Goal: Task Accomplishment & Management: Manage account settings

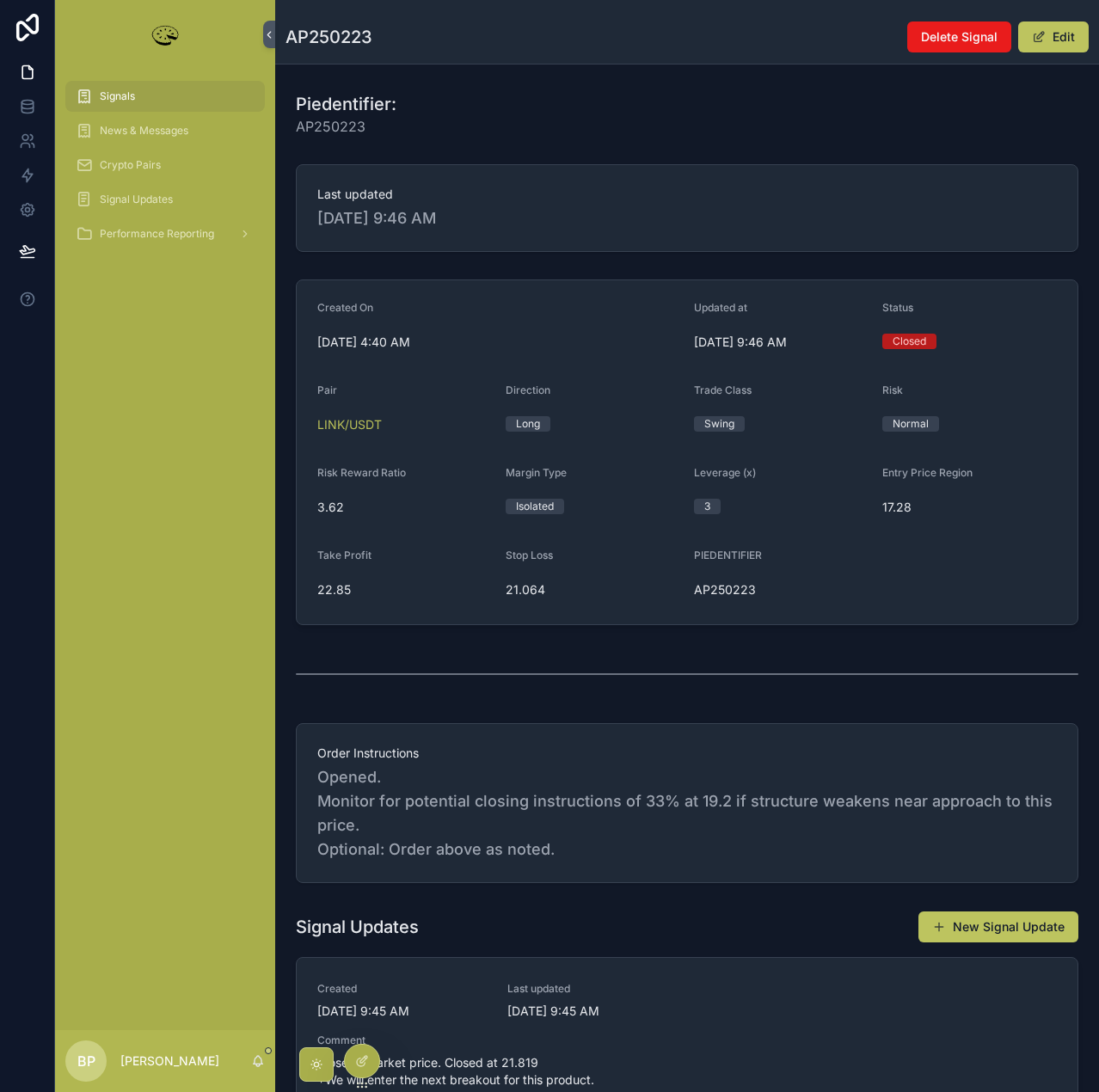
click at [115, 88] on div "Signals" at bounding box center [165, 96] width 179 height 28
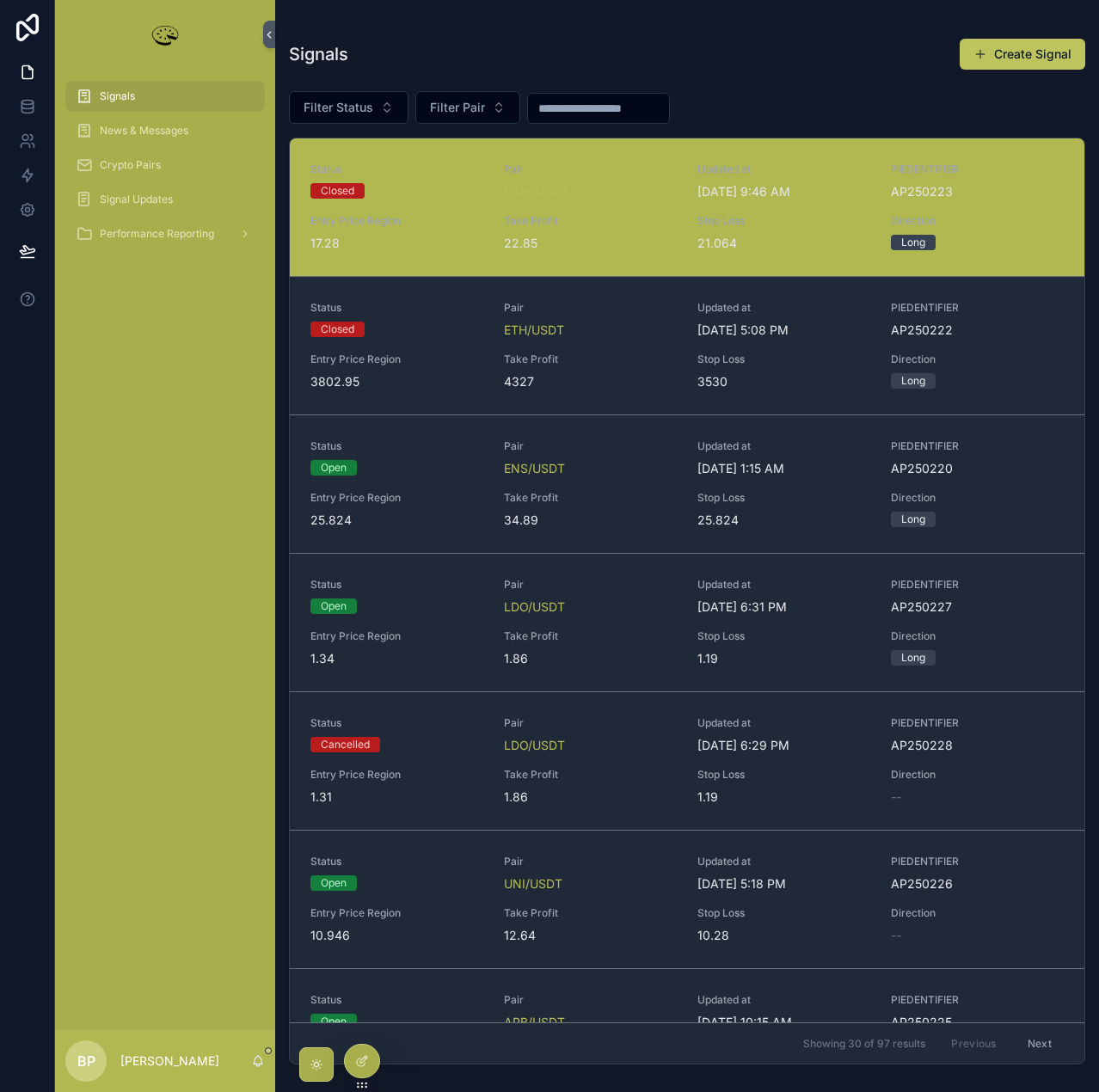
click at [628, 104] on input "scrollable content" at bounding box center [598, 108] width 141 height 24
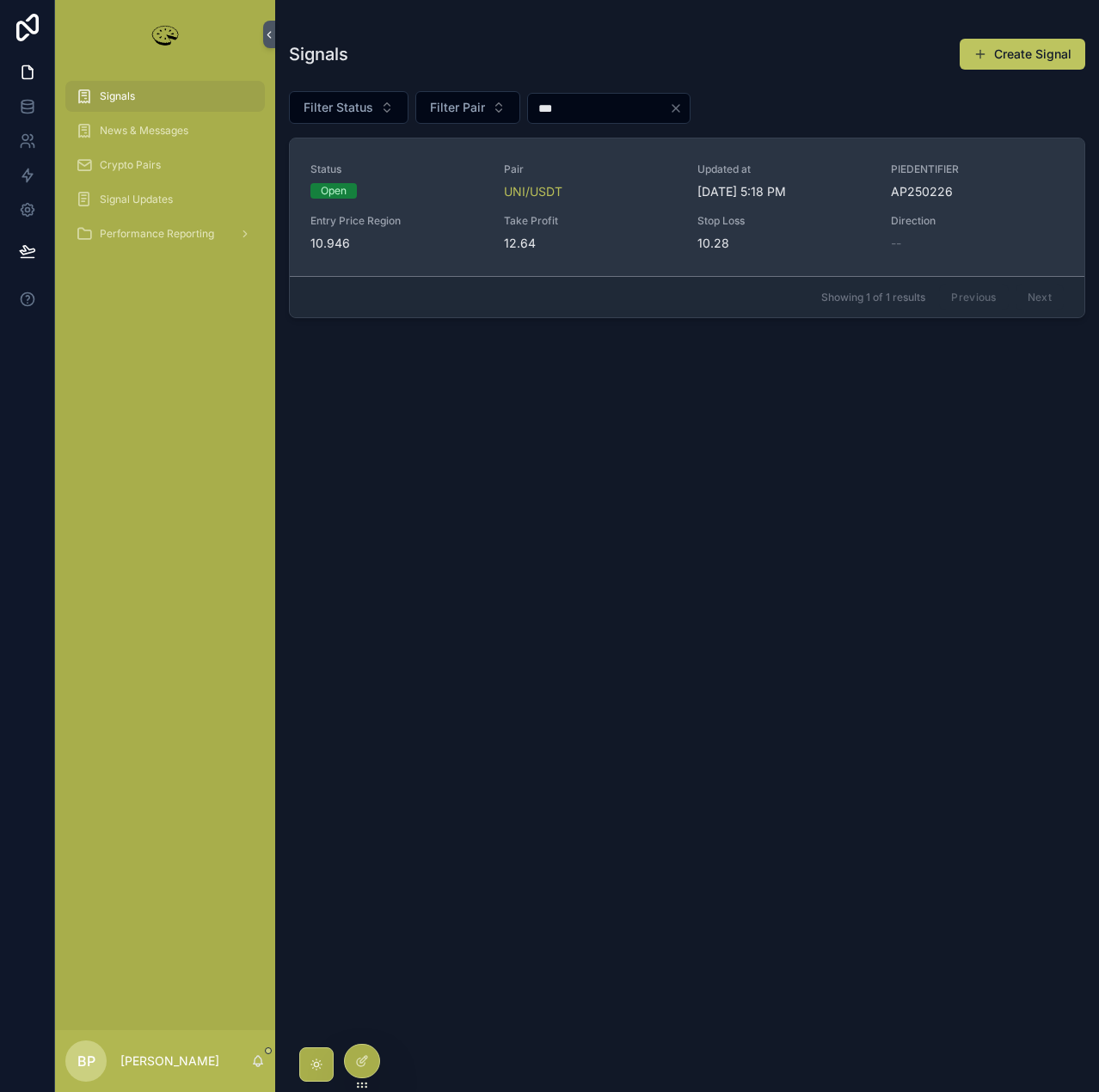
type input "***"
click at [625, 213] on div "Status Open Pair UNI/USDT Updated at [DATE] 5:18 PM PIEDENTIFIER AP250226 Entry…" at bounding box center [687, 207] width 753 height 89
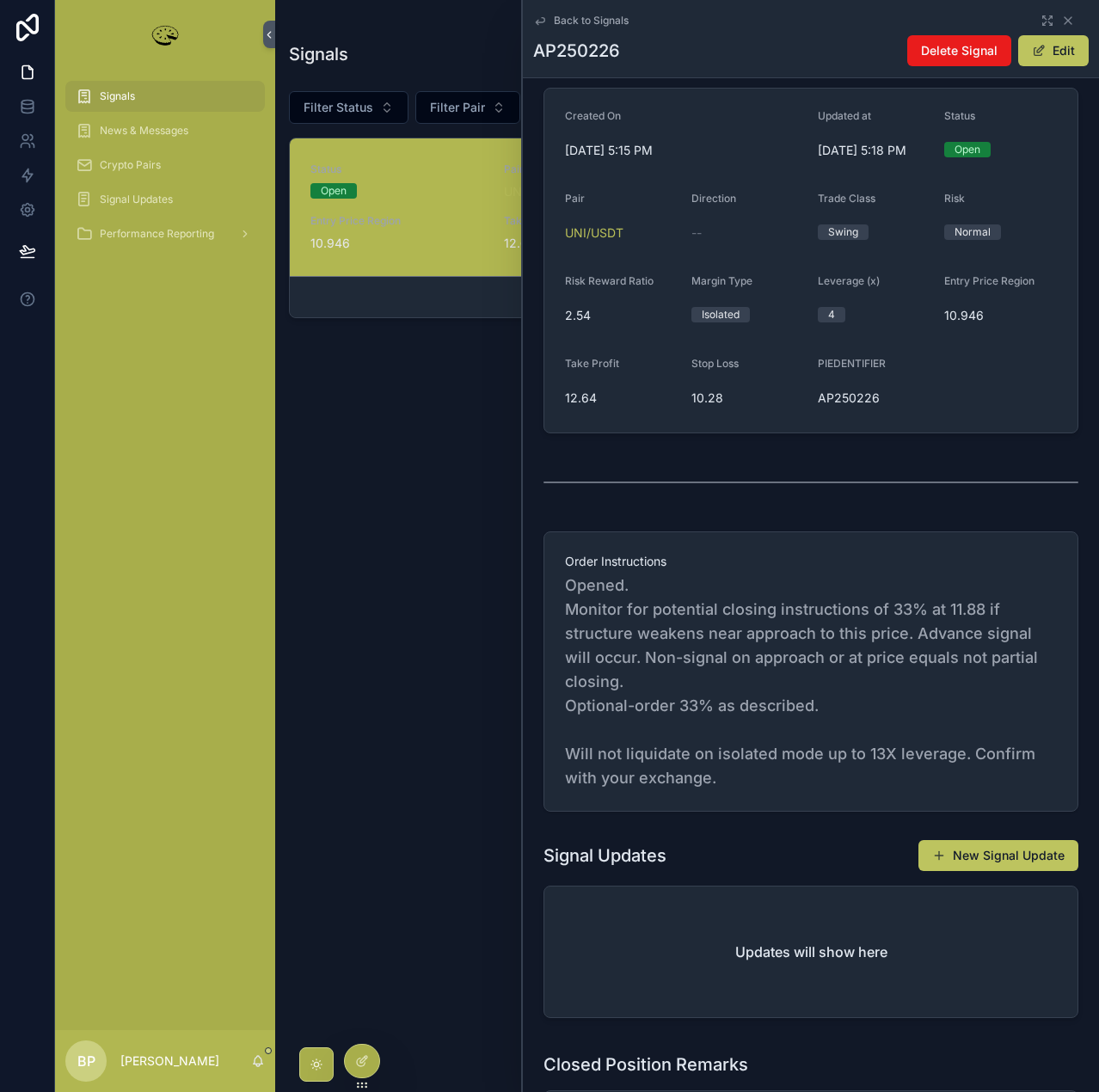
scroll to position [477, 0]
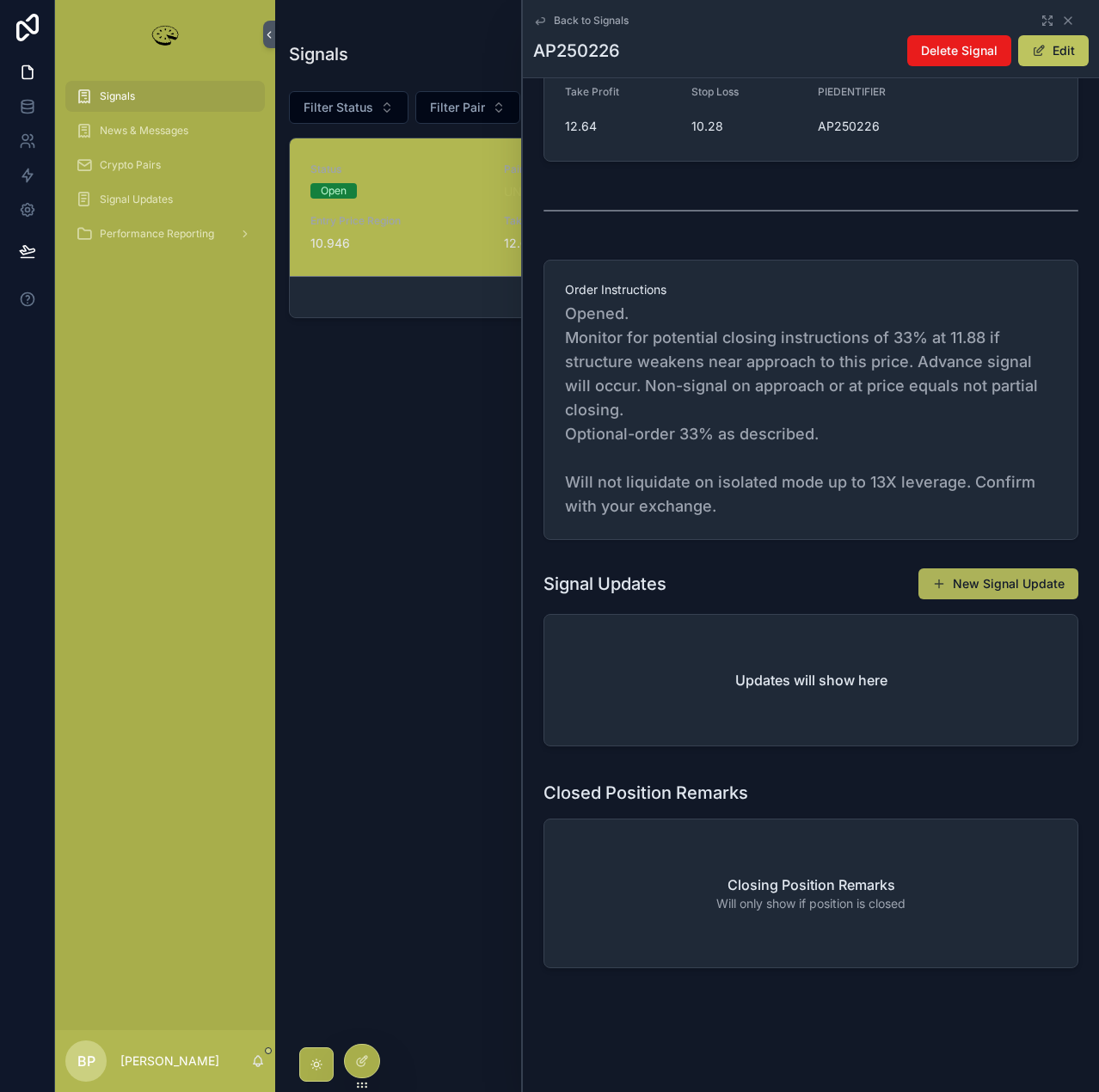
click at [1023, 591] on button "New Signal Update" at bounding box center [998, 584] width 160 height 31
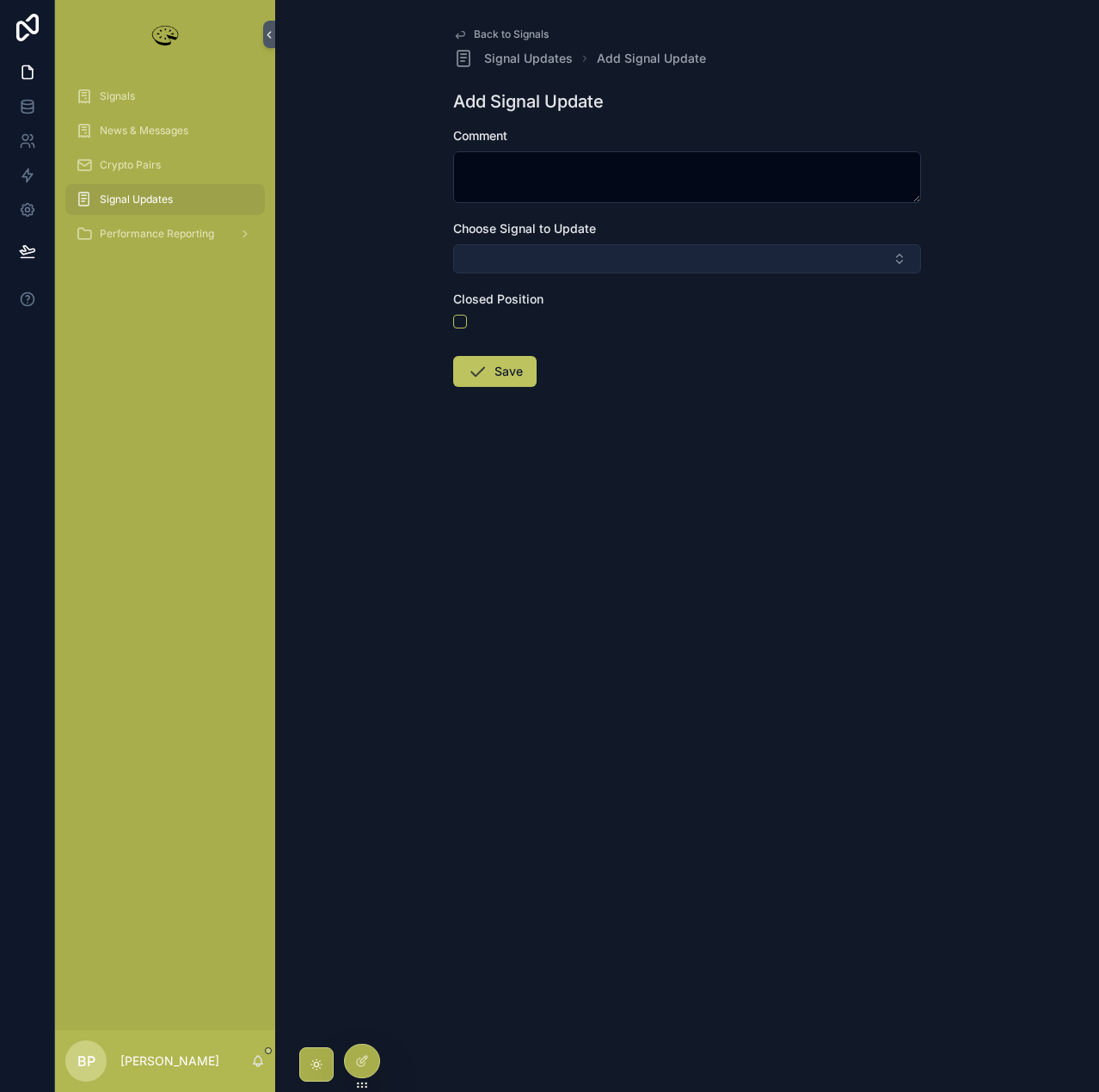
click at [480, 258] on button "Select Button" at bounding box center [687, 258] width 468 height 29
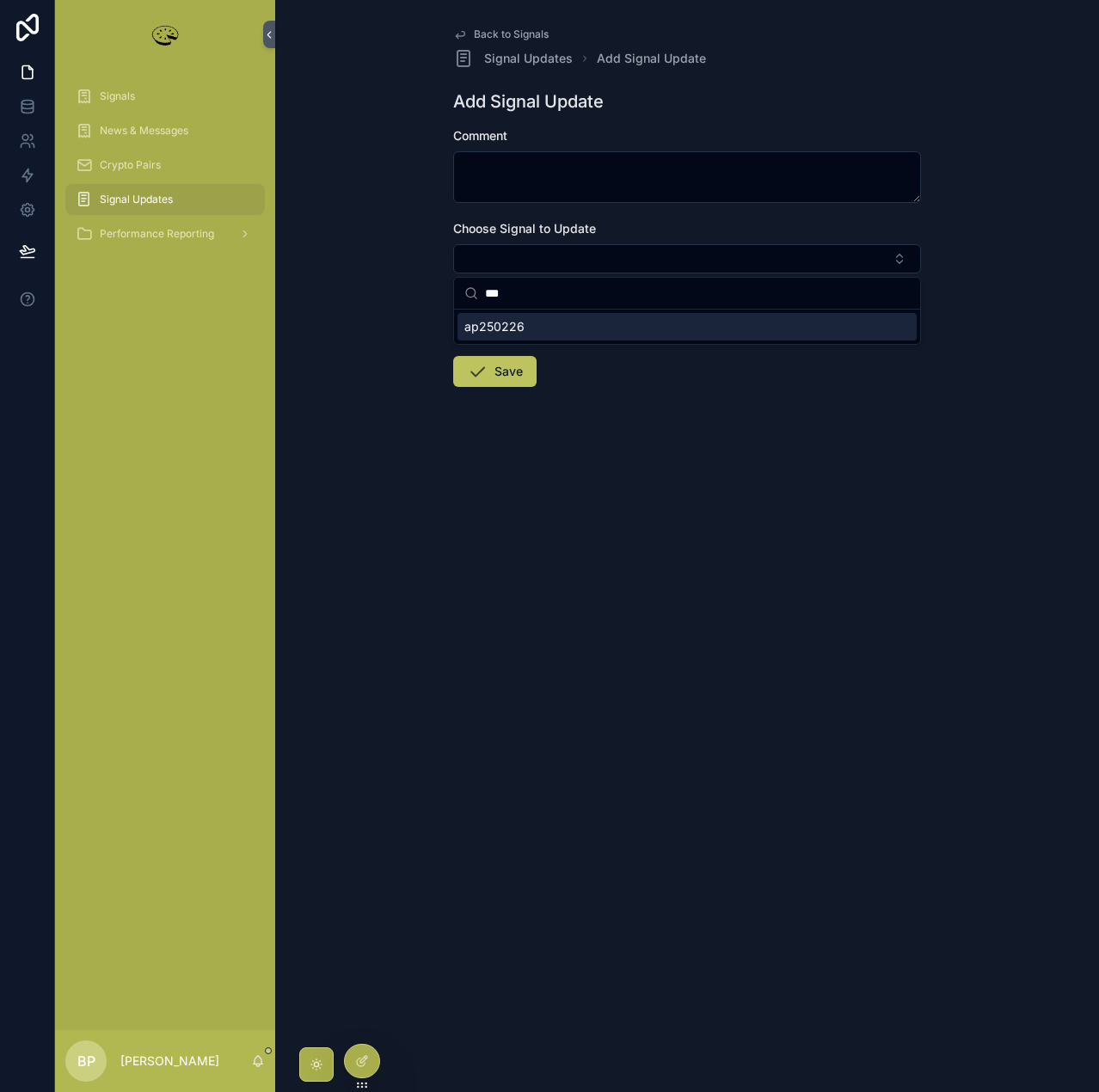
type input "***"
click at [531, 332] on div "ap250226" at bounding box center [687, 327] width 459 height 28
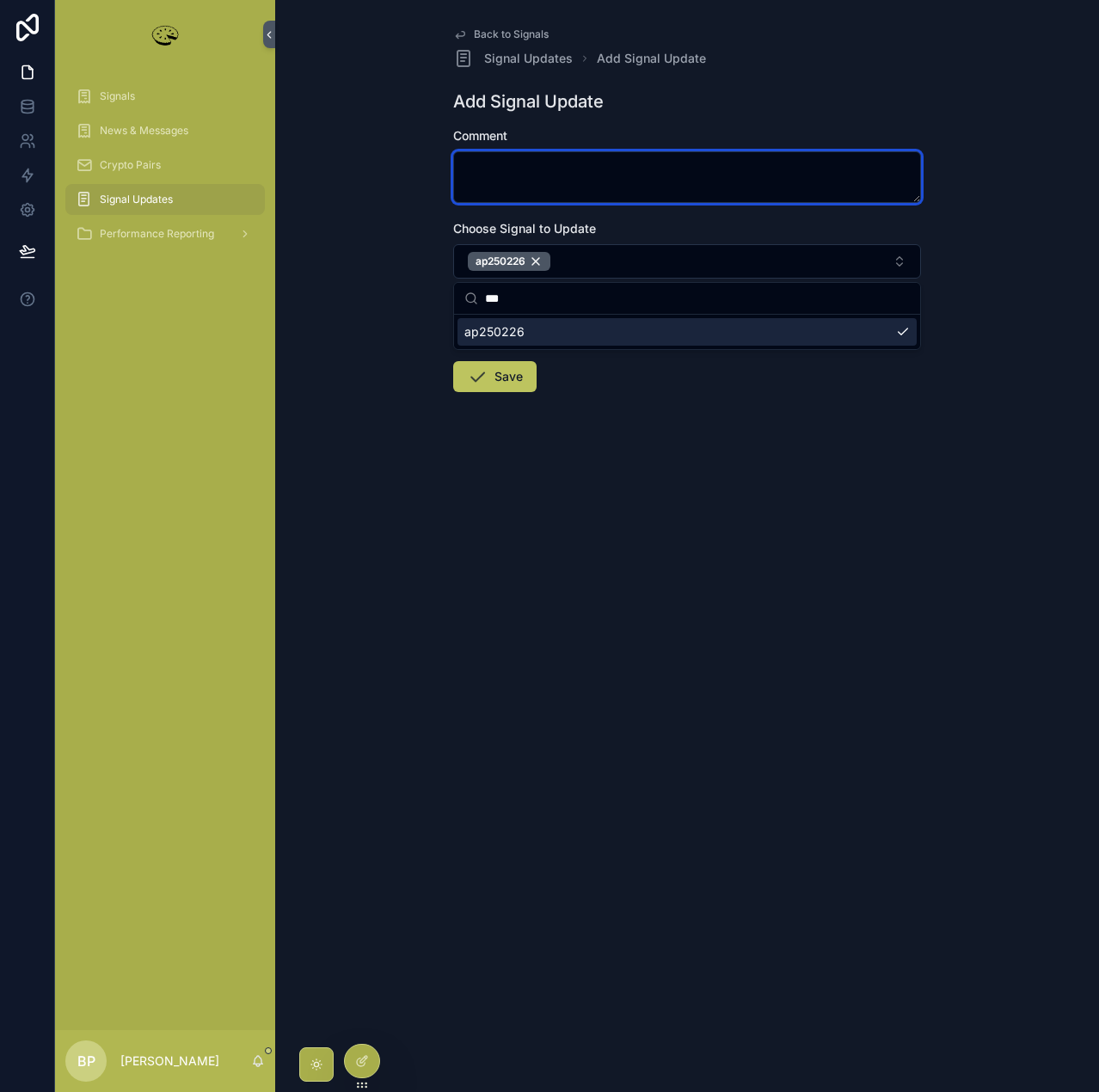
click at [519, 168] on textarea "scrollable content" at bounding box center [687, 177] width 468 height 52
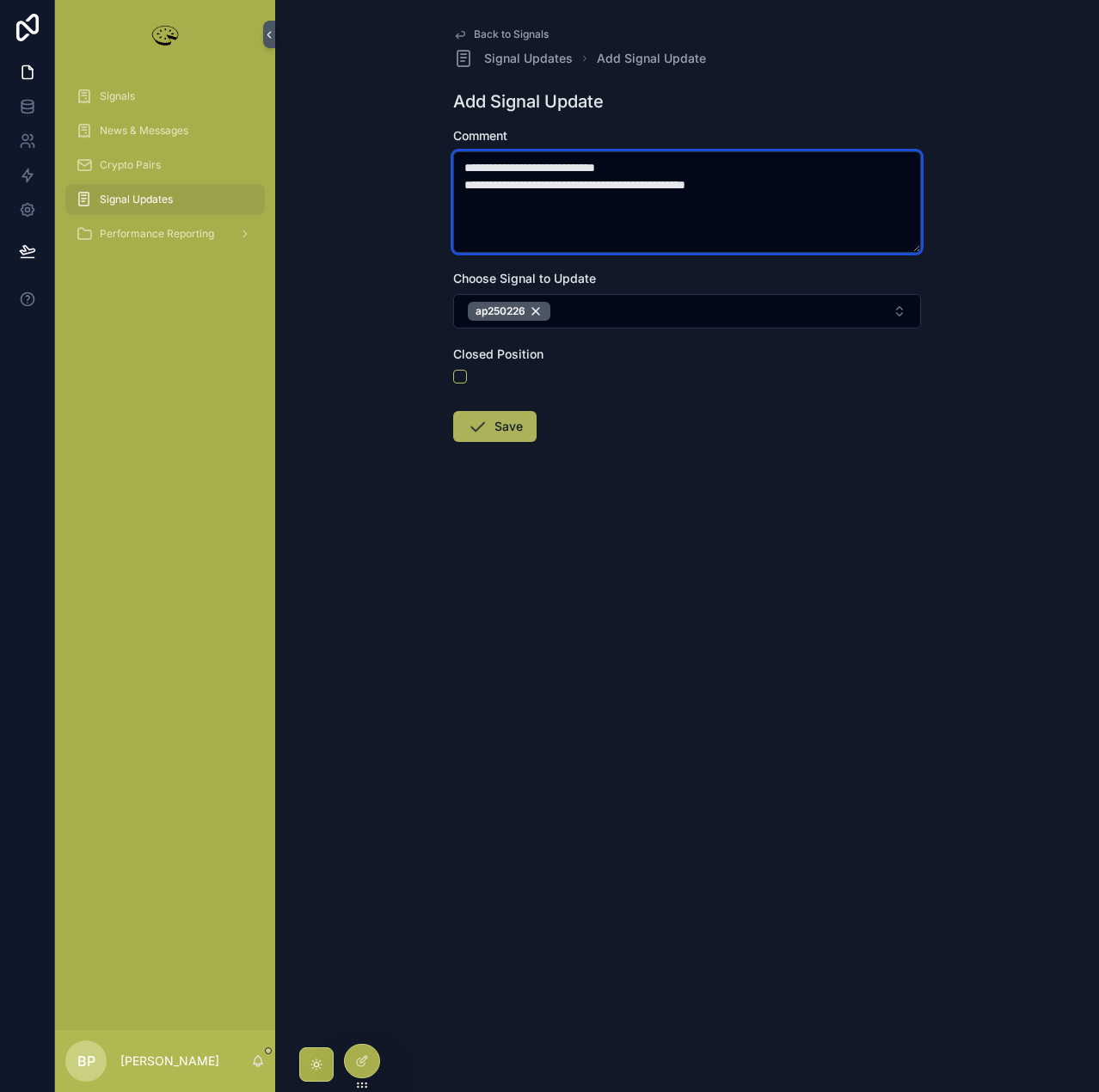
type textarea "**********"
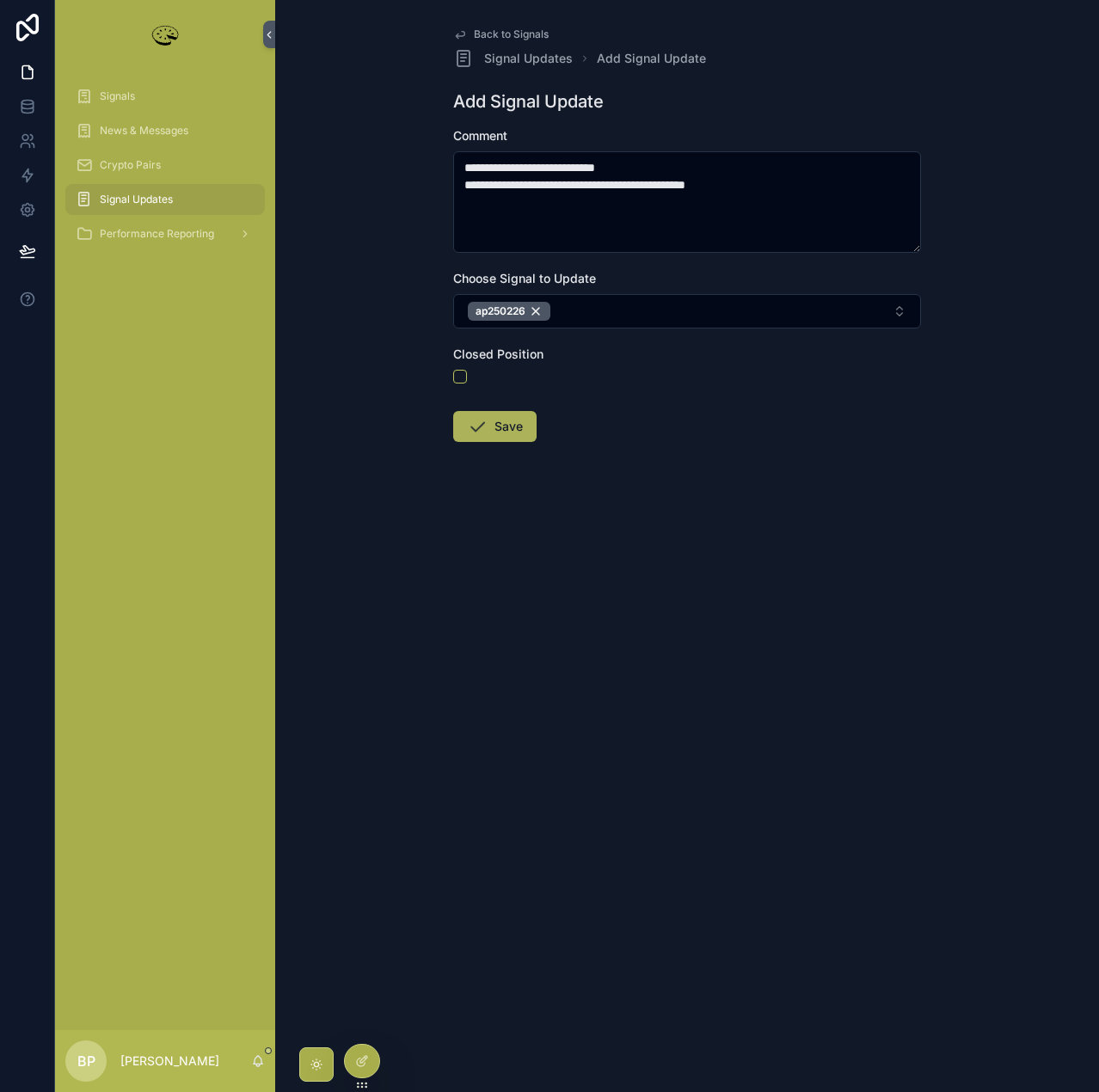
click at [505, 427] on button "Save" at bounding box center [495, 426] width 83 height 31
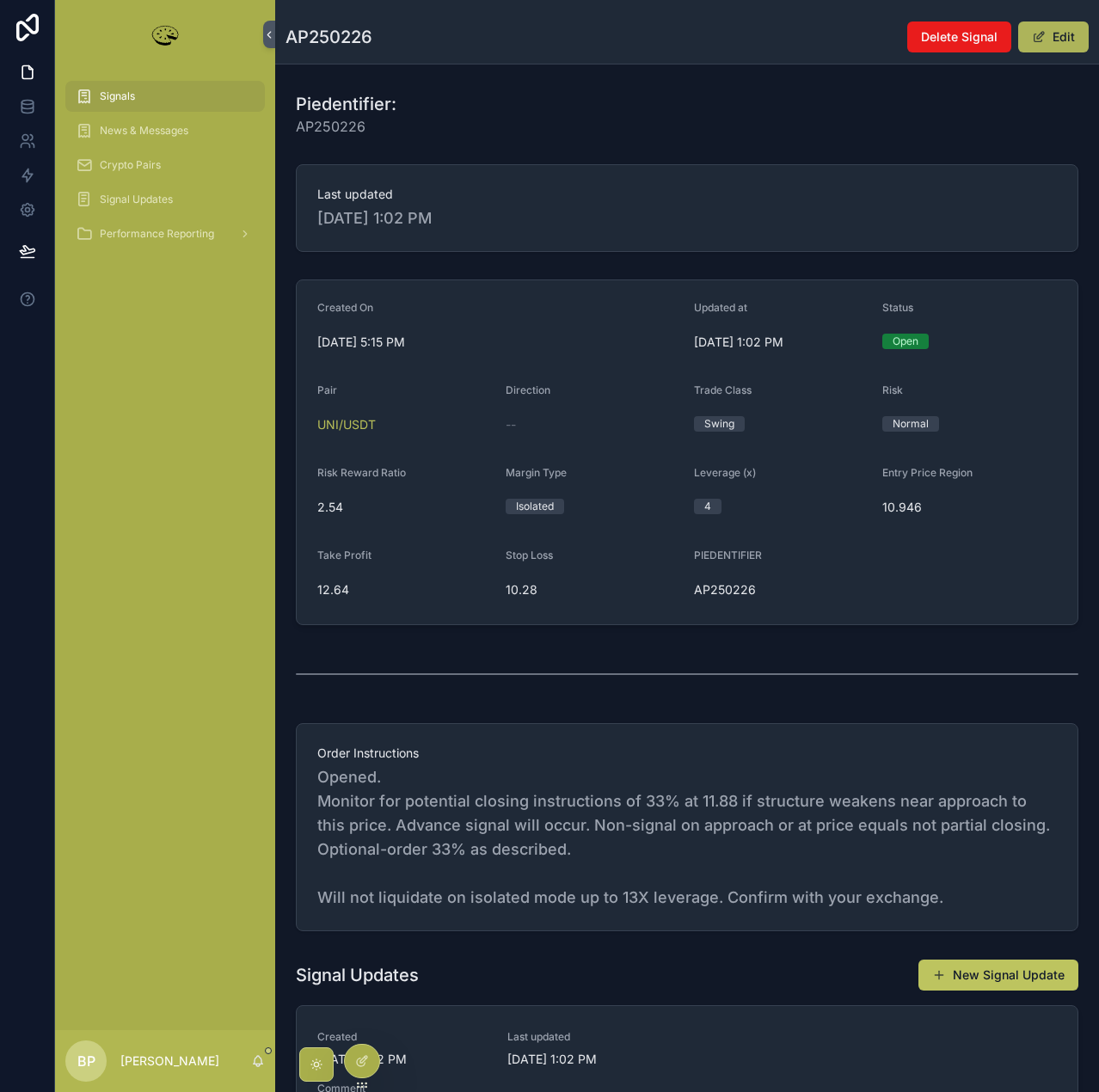
click at [1048, 36] on button "Edit" at bounding box center [1053, 37] width 71 height 31
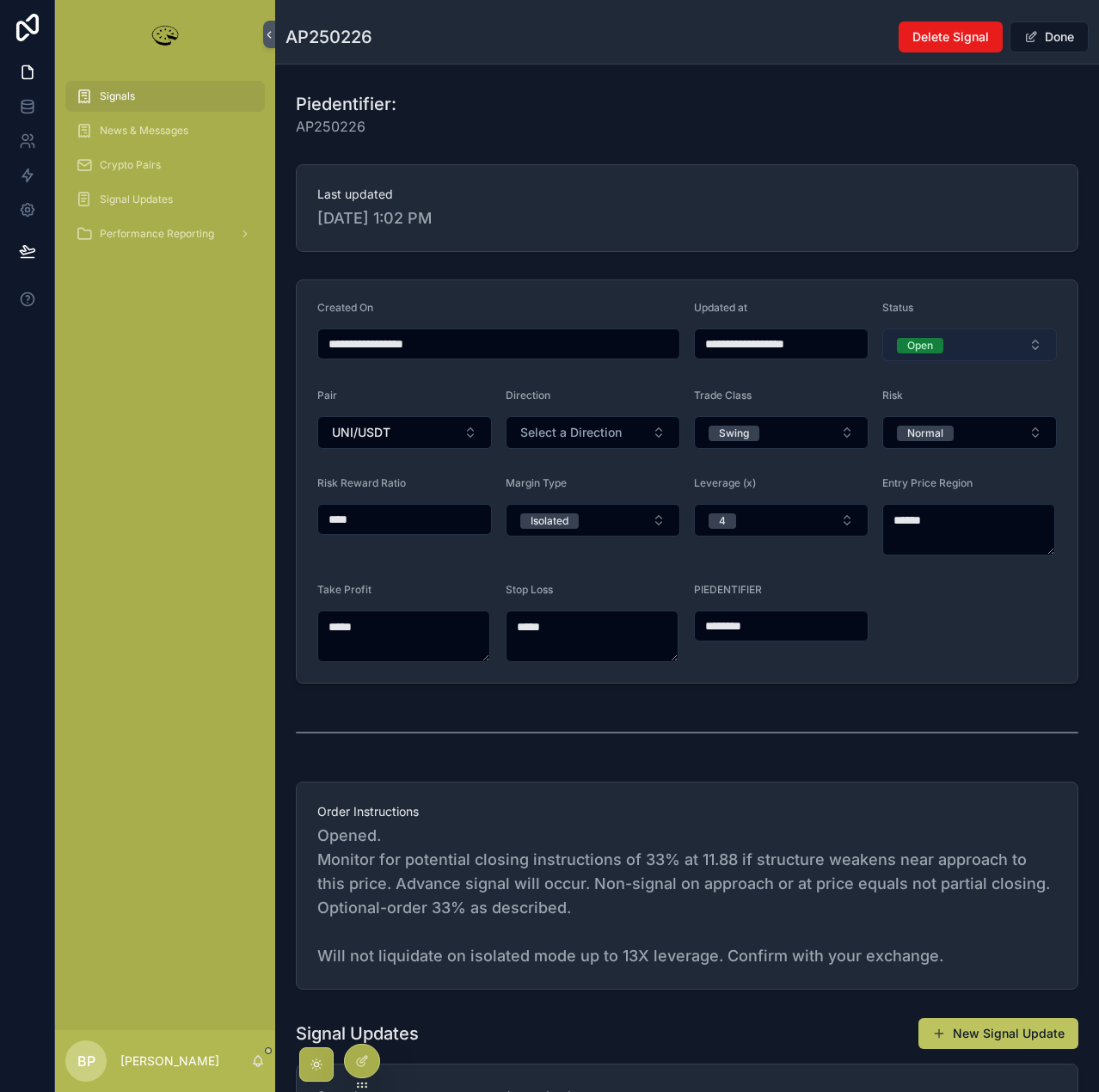
click at [911, 339] on div "Open" at bounding box center [920, 345] width 26 height 15
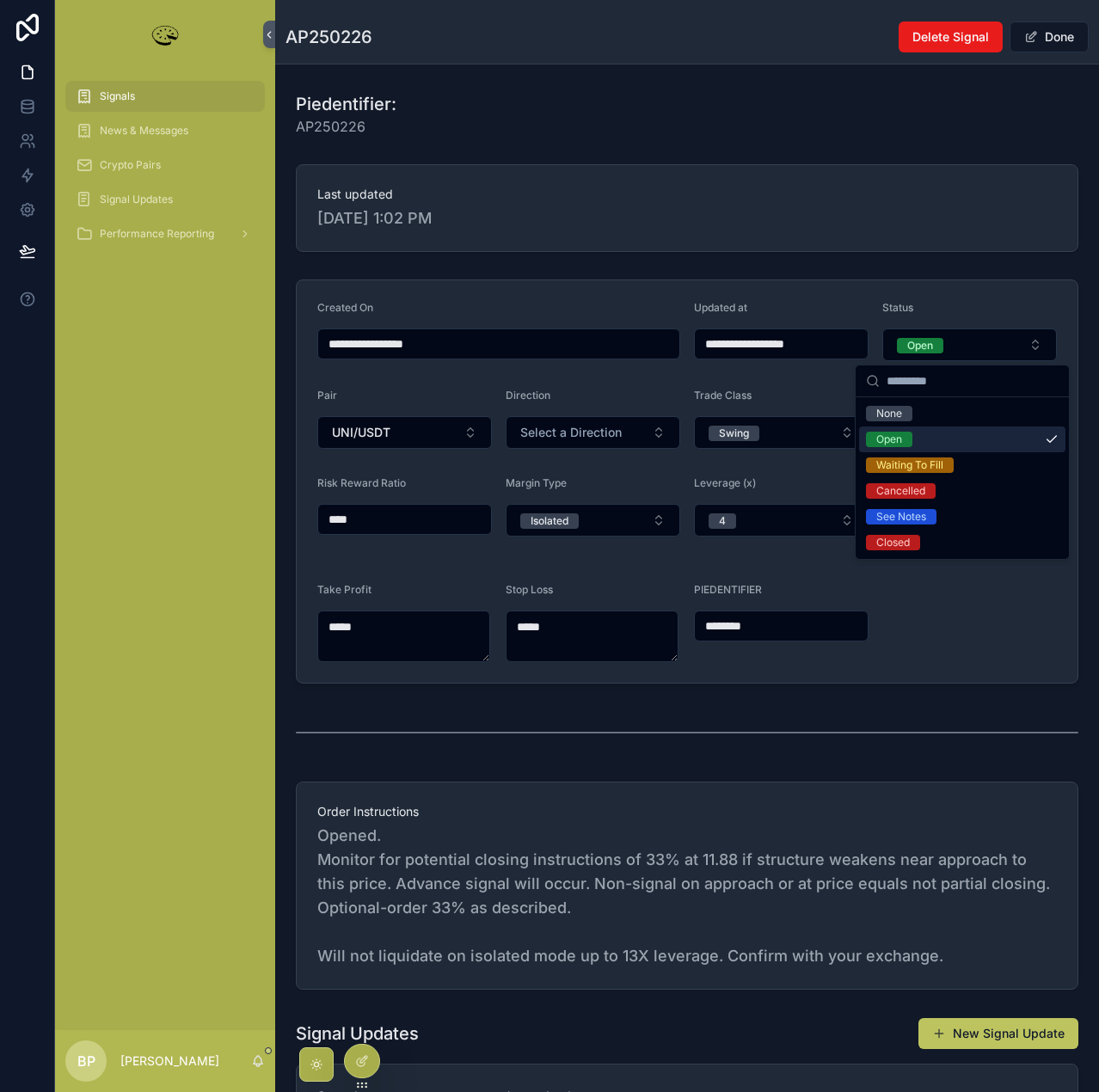
click at [888, 438] on div "Open" at bounding box center [888, 438] width 26 height 15
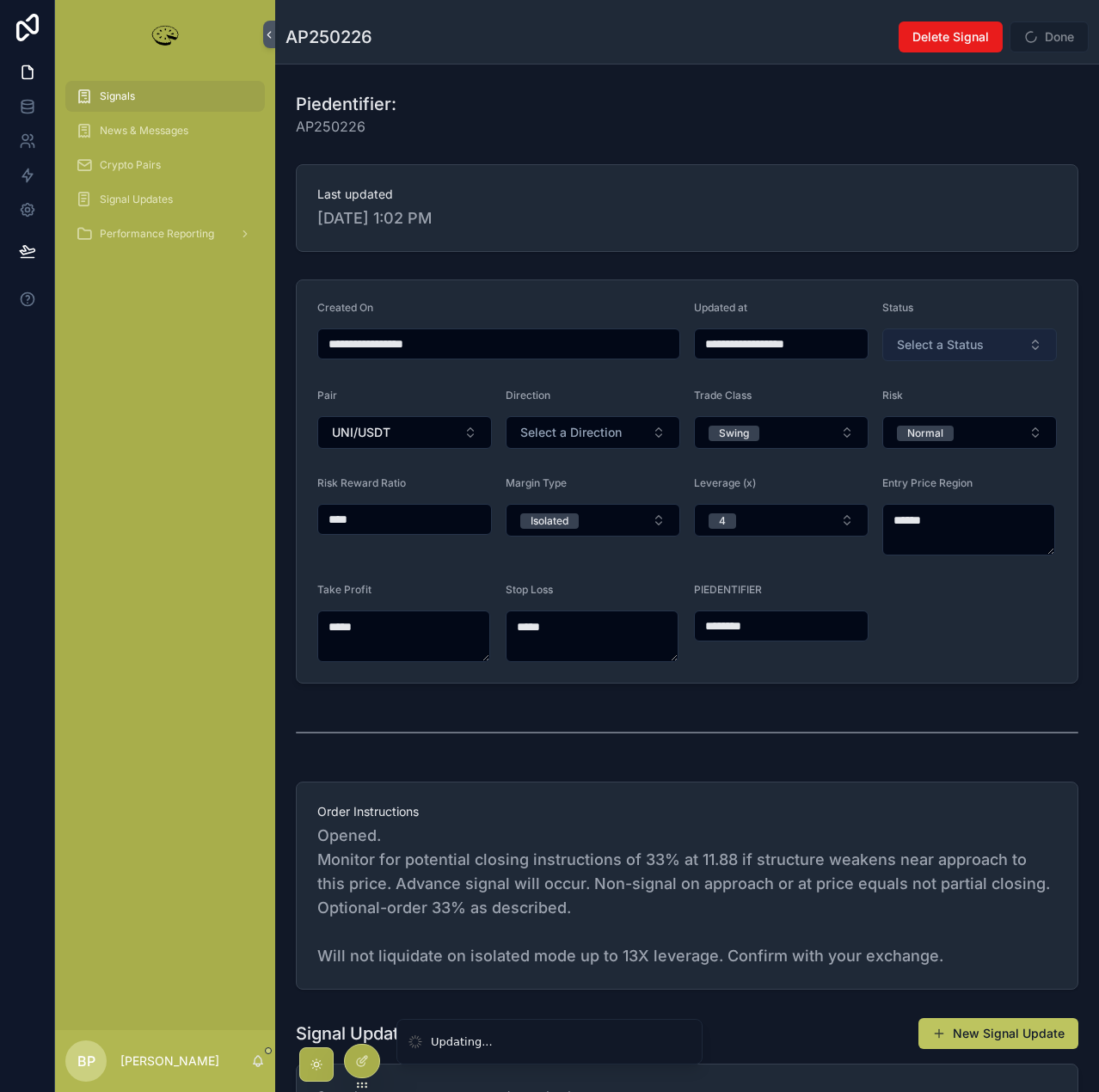
click at [936, 342] on span "Select a Status" at bounding box center [939, 345] width 87 height 17
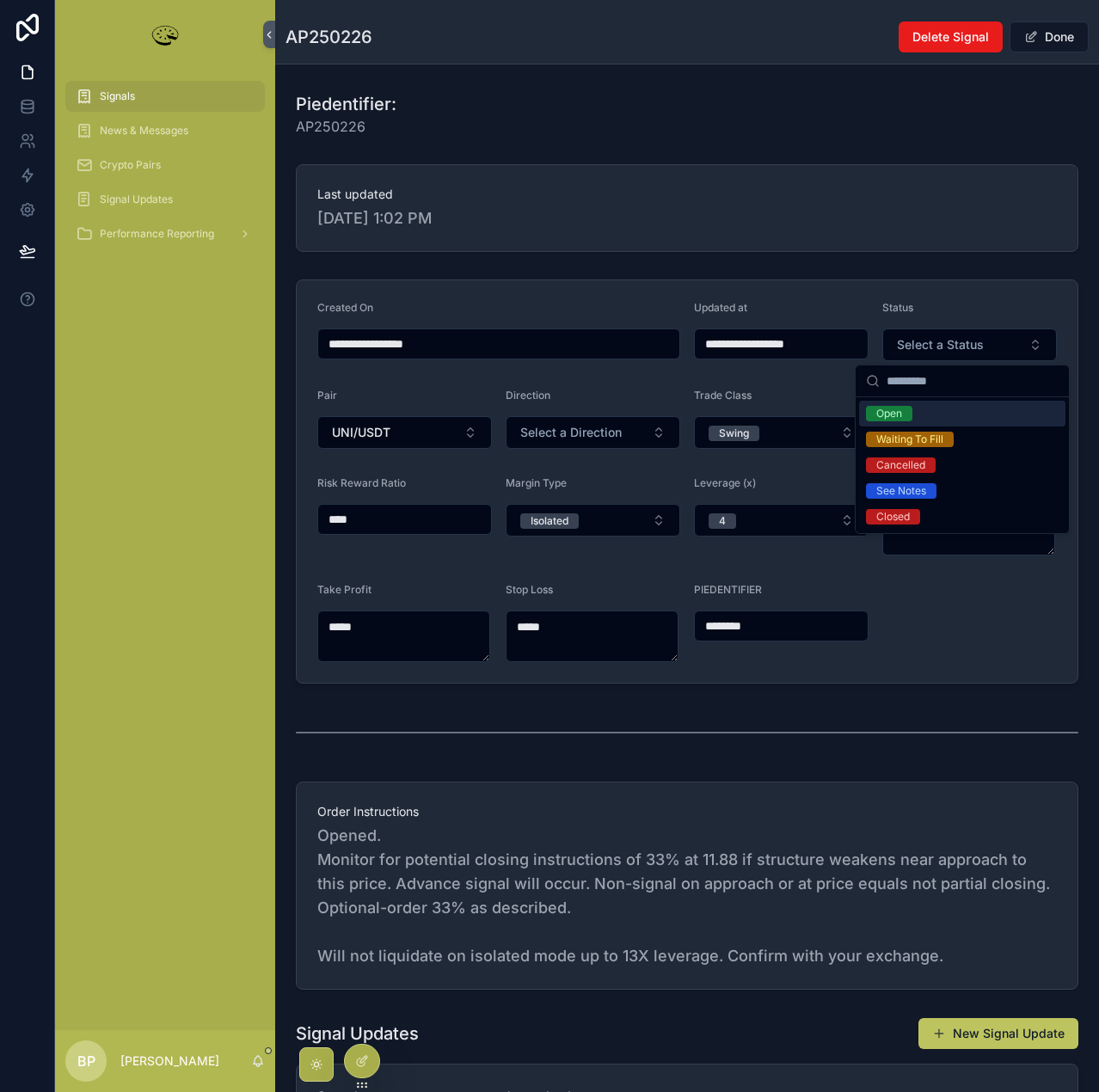
click at [892, 418] on div "Open" at bounding box center [888, 413] width 26 height 15
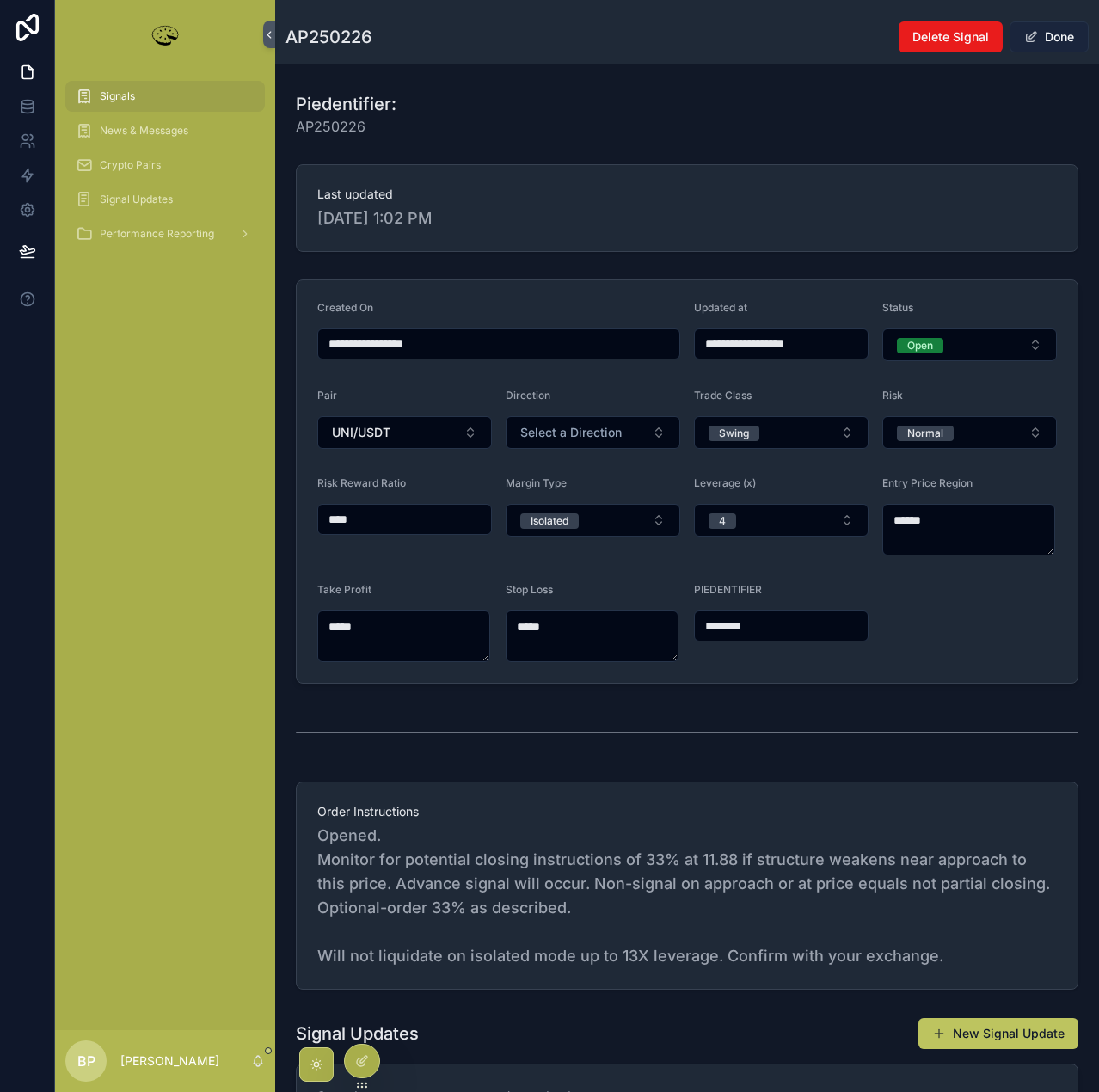
click at [1036, 39] on button "Done" at bounding box center [1049, 37] width 79 height 31
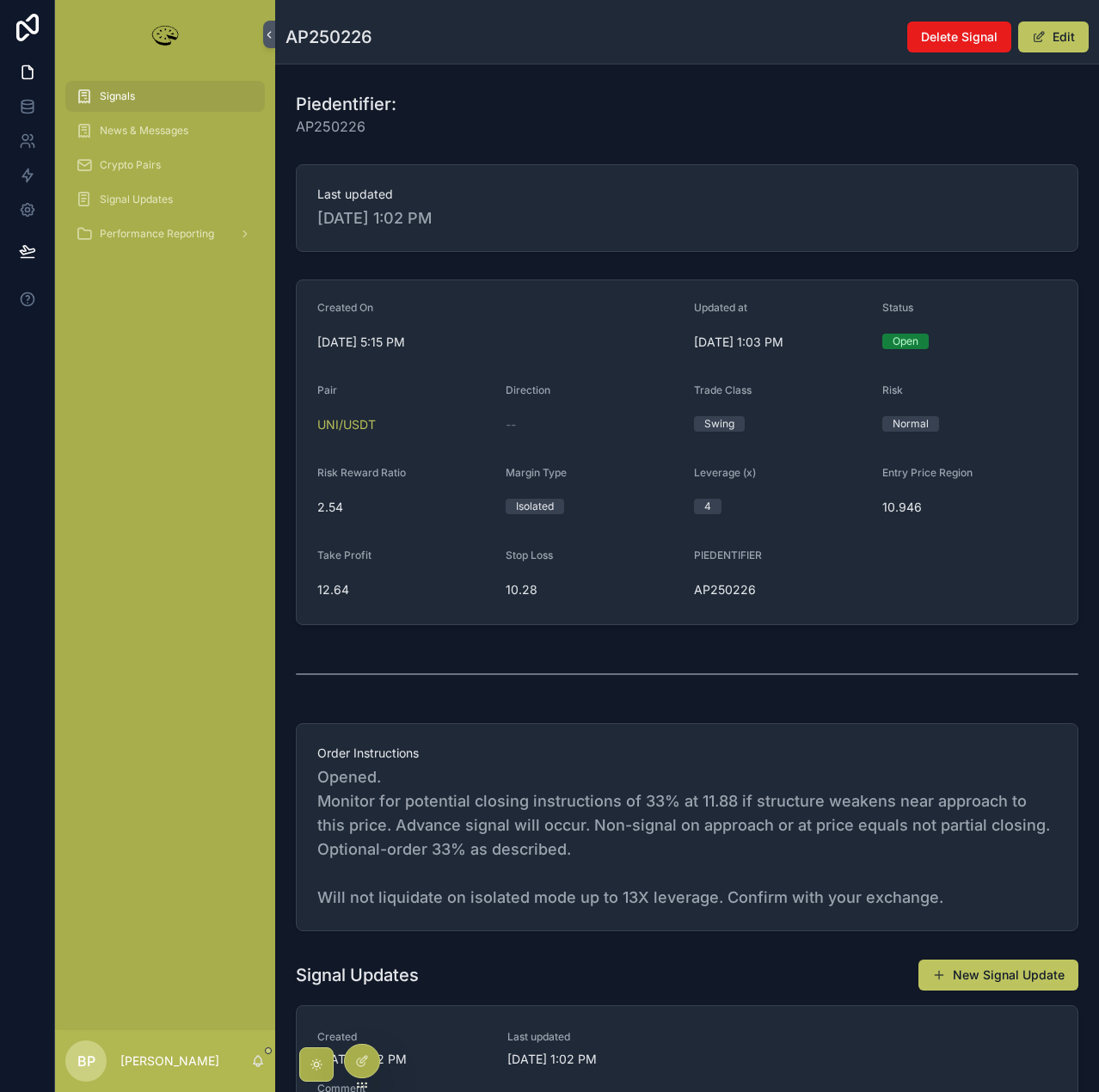
click at [121, 89] on span "Signals" at bounding box center [117, 96] width 35 height 13
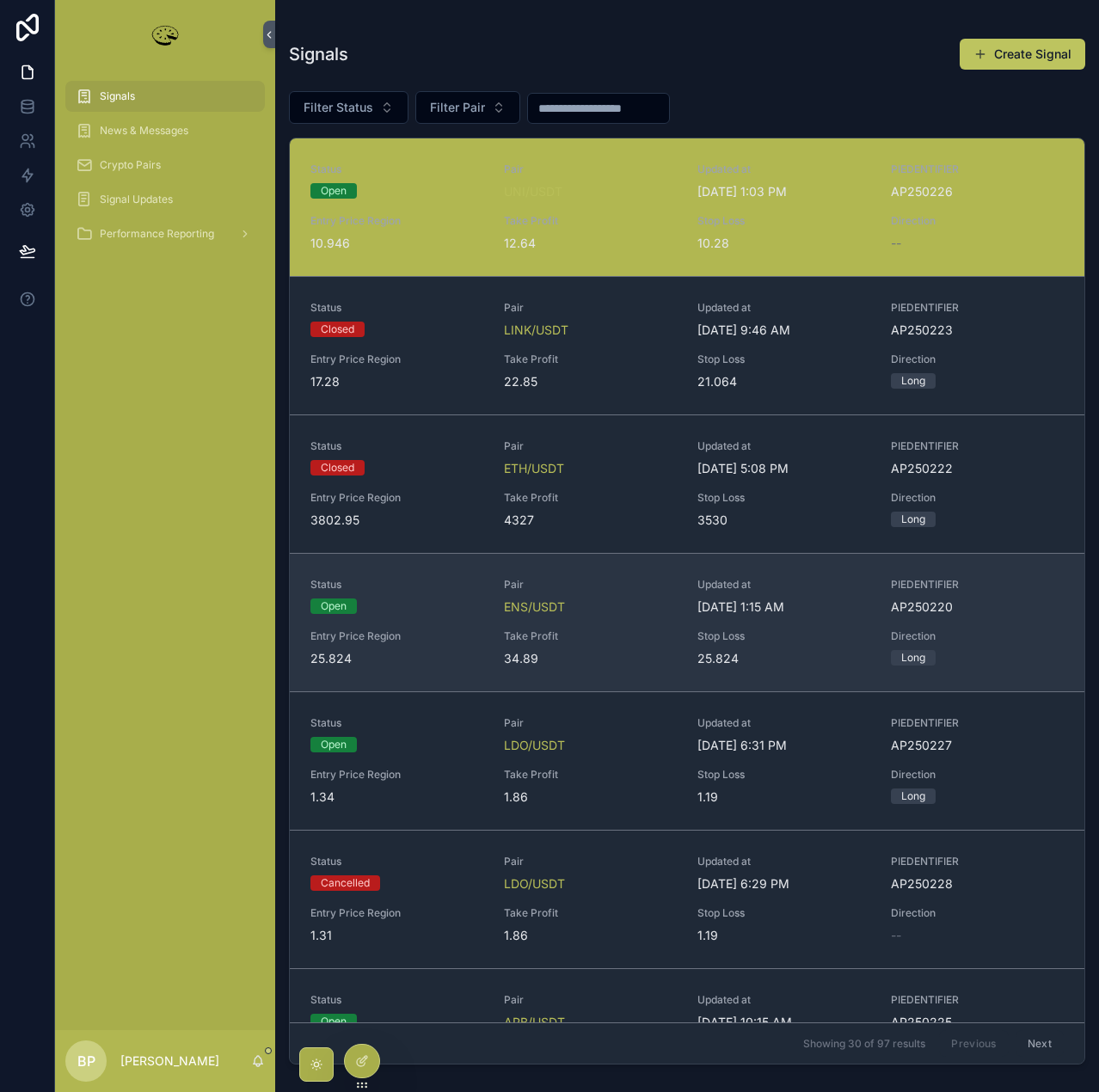
click at [597, 631] on span "Take Profit" at bounding box center [590, 636] width 173 height 13
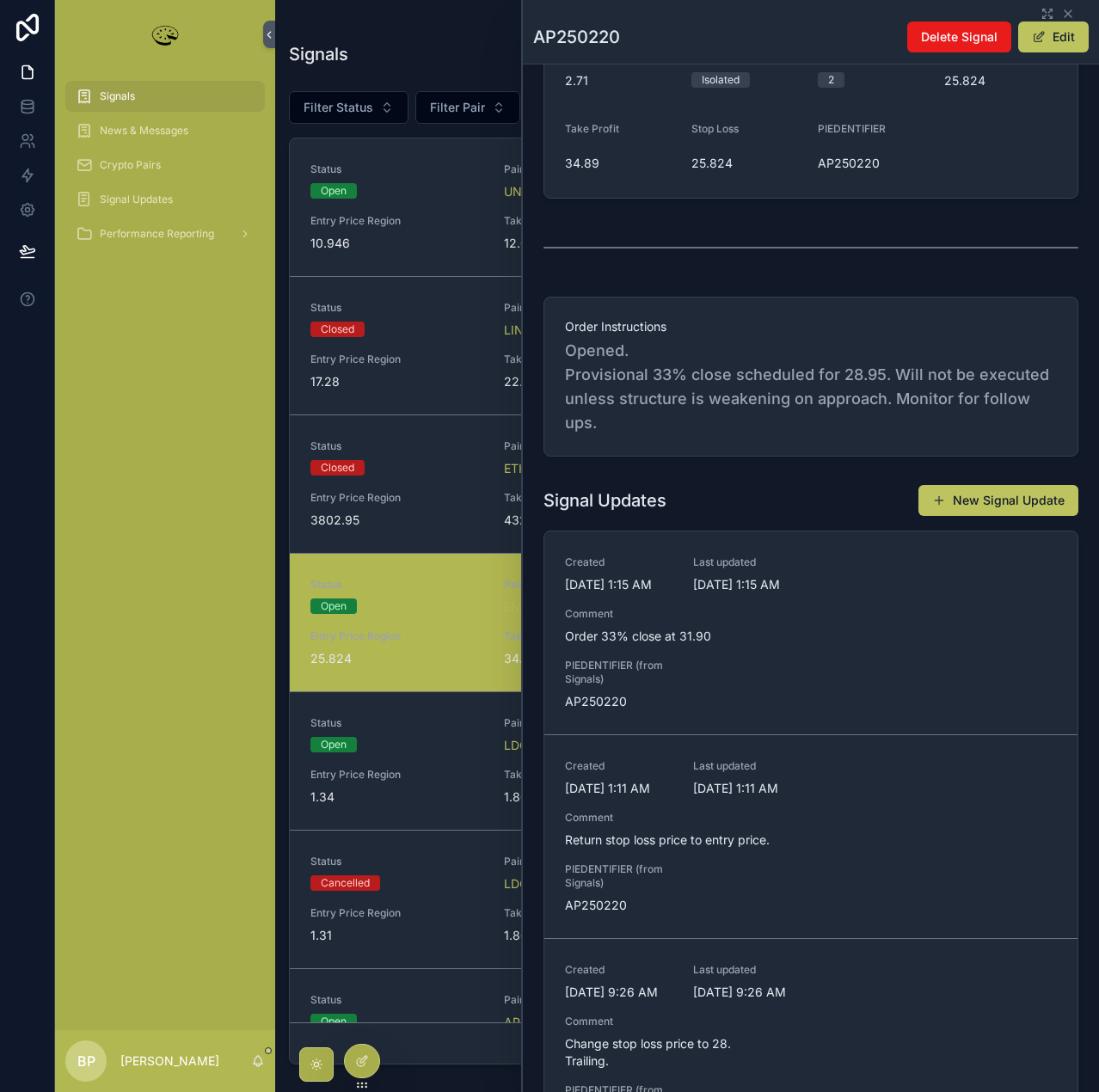
scroll to position [430, 0]
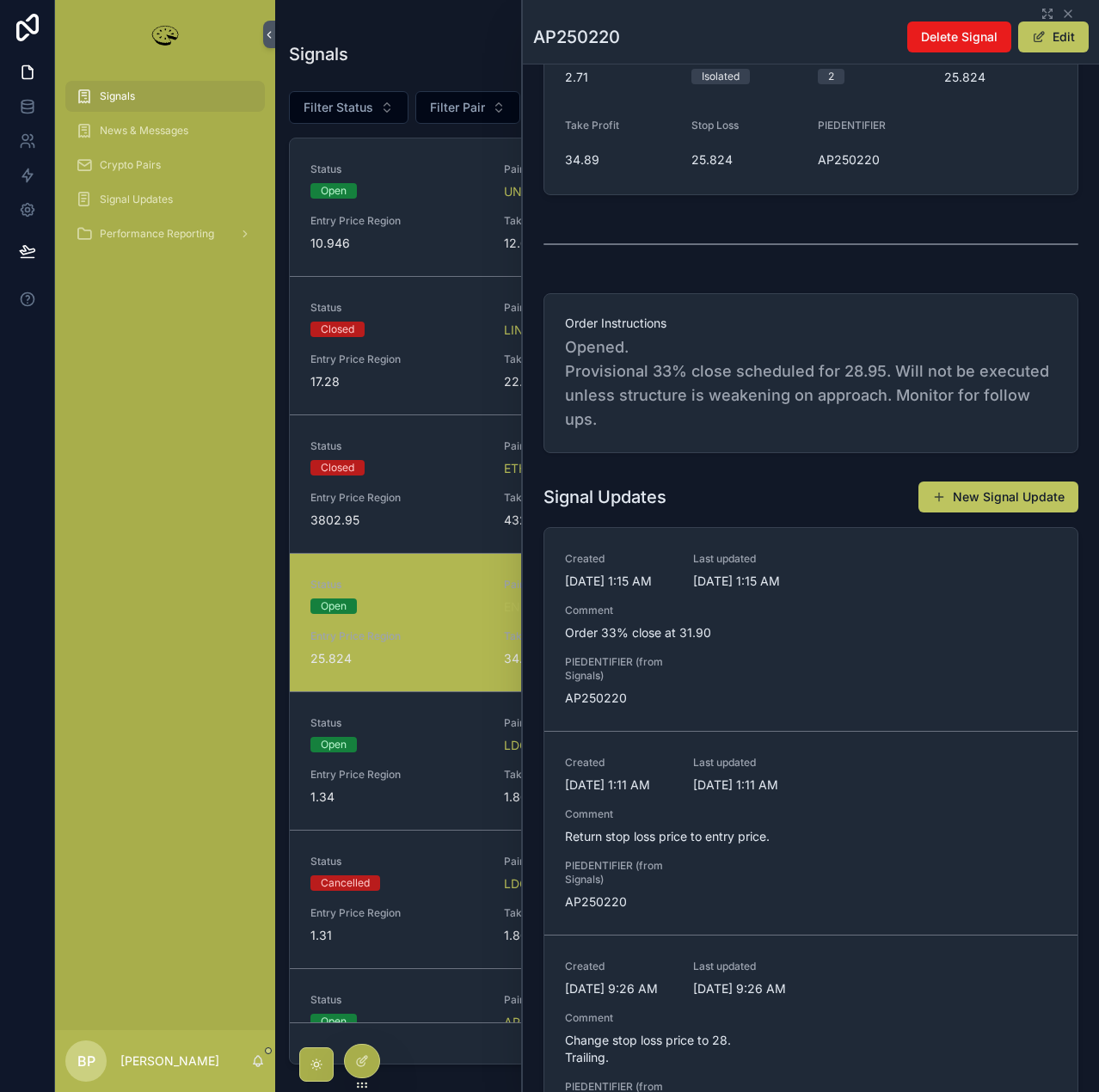
click at [96, 83] on div "Signals" at bounding box center [165, 96] width 179 height 28
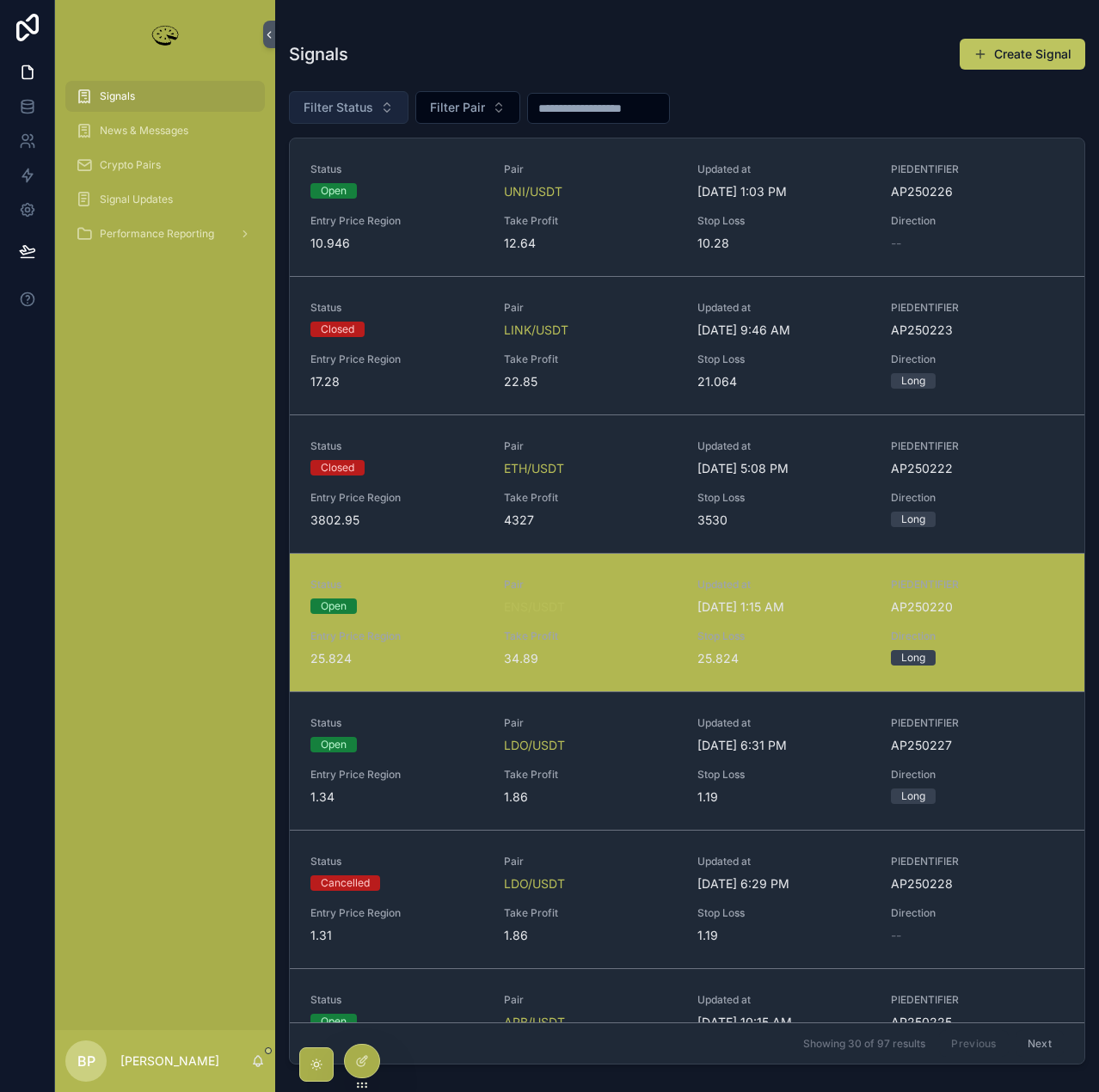
click at [337, 104] on span "Filter Status" at bounding box center [338, 107] width 70 height 17
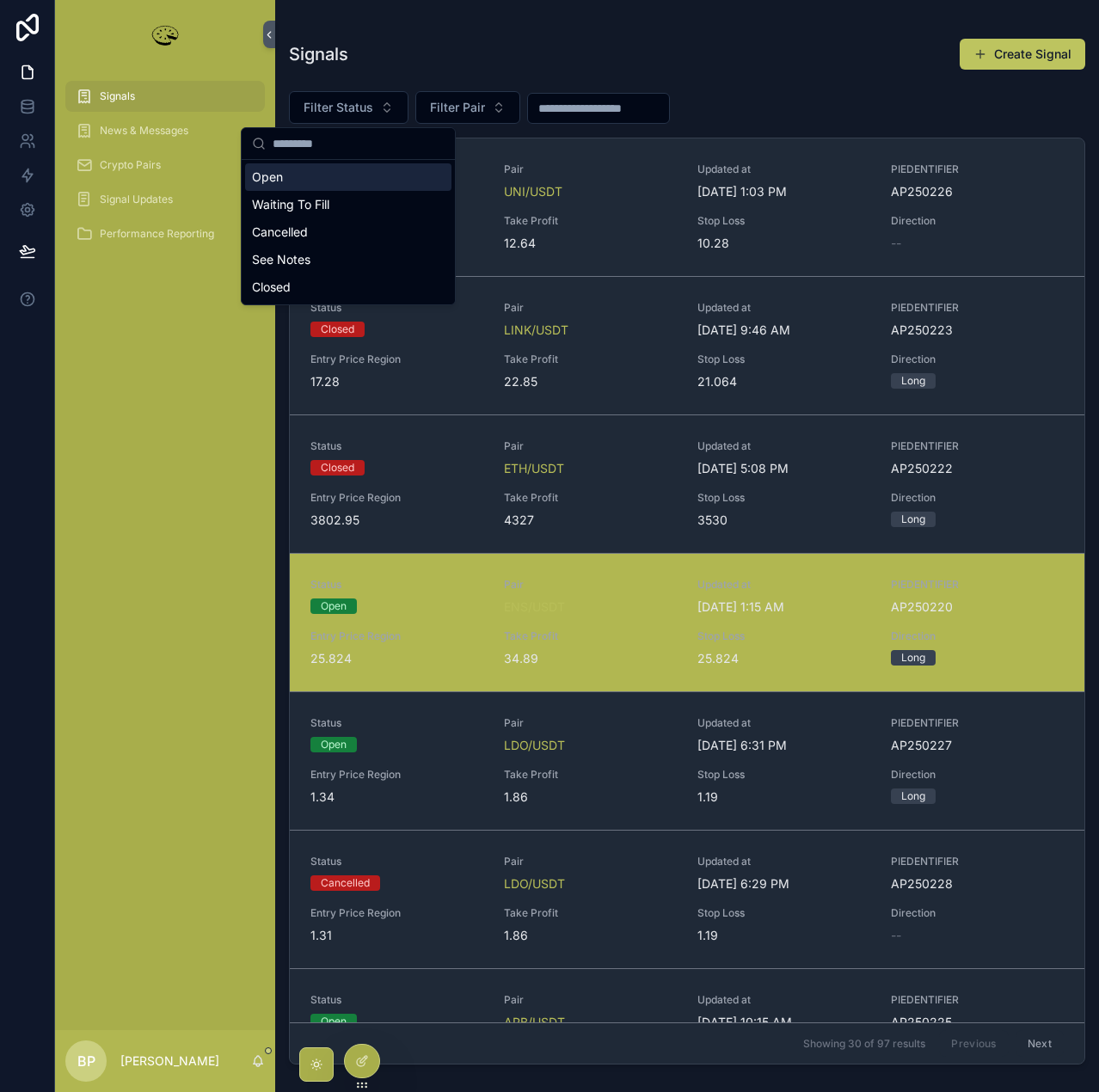
click at [280, 171] on div "Open" at bounding box center [347, 177] width 206 height 28
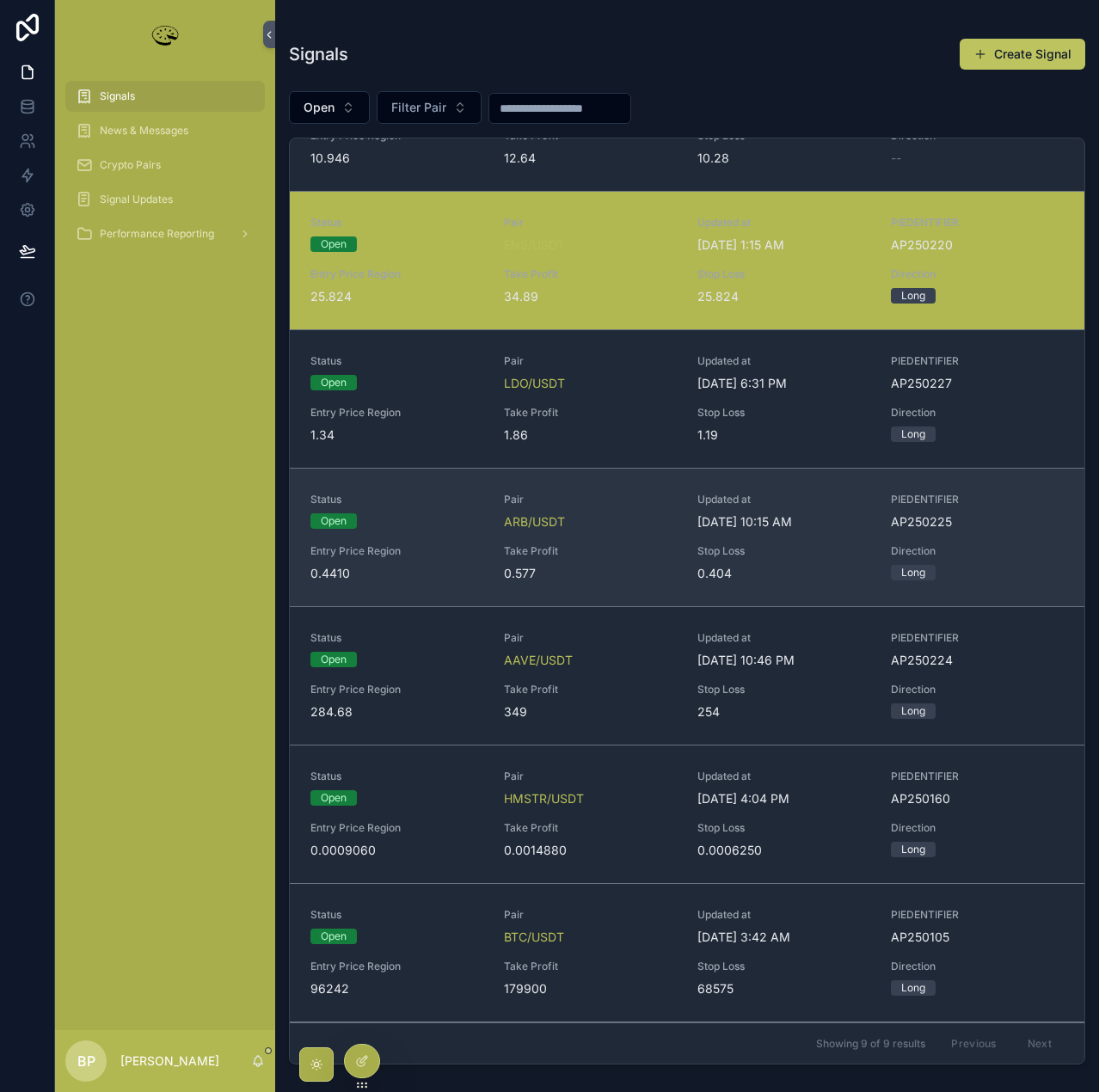
scroll to position [86, 0]
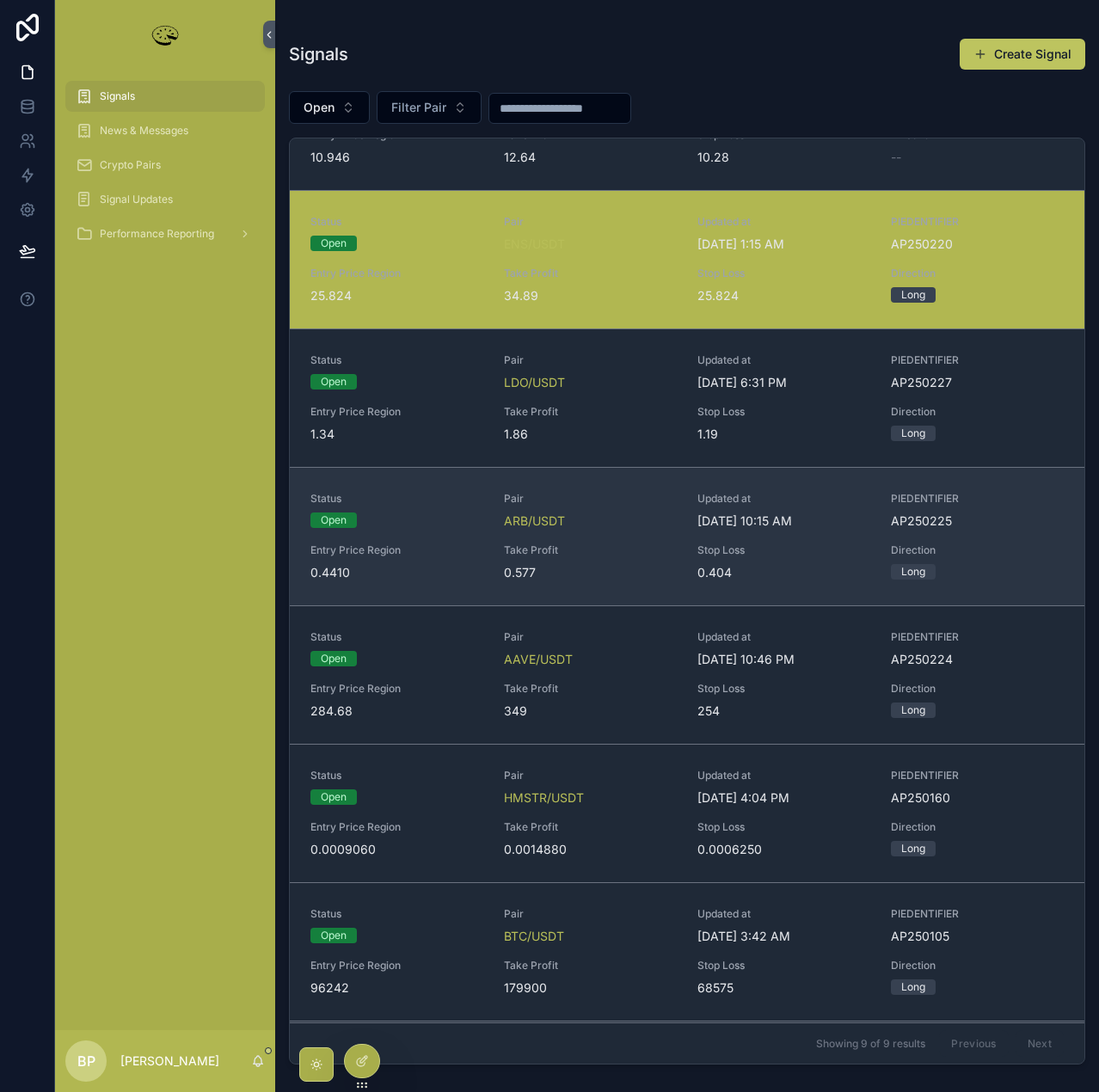
click at [609, 563] on div "Take Profit 0.577" at bounding box center [590, 563] width 173 height 38
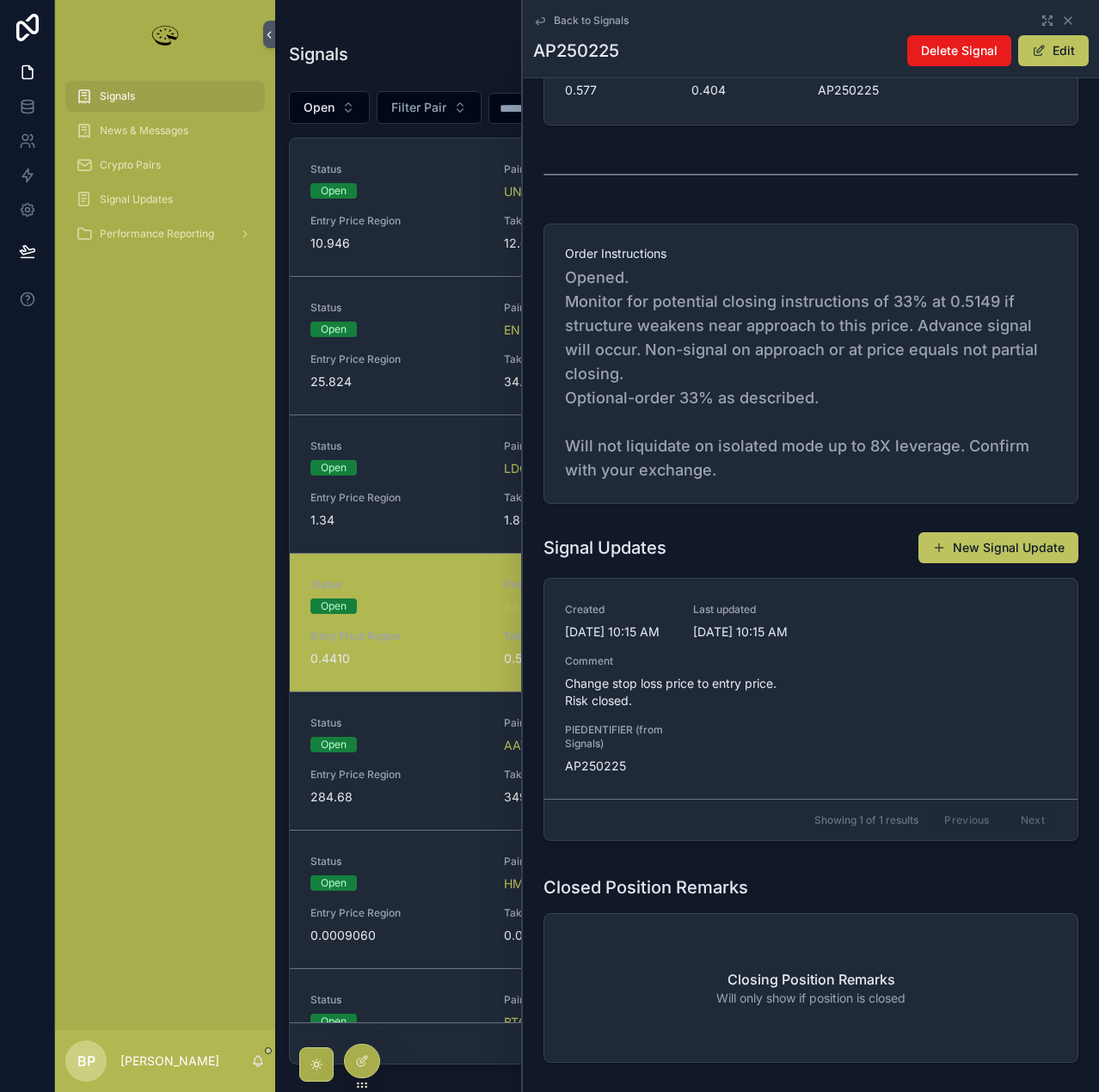
scroll to position [516, 0]
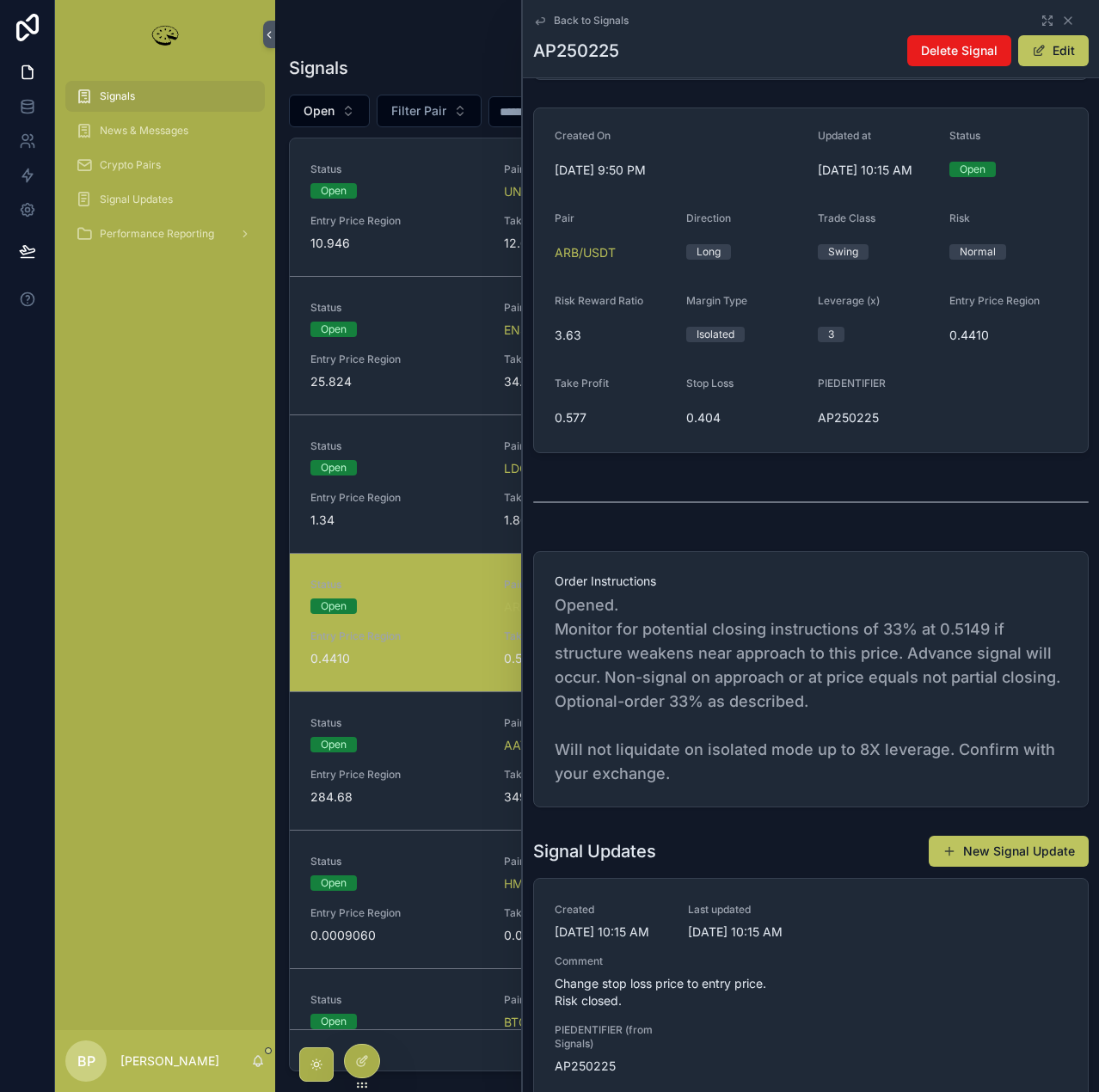
scroll to position [258, 0]
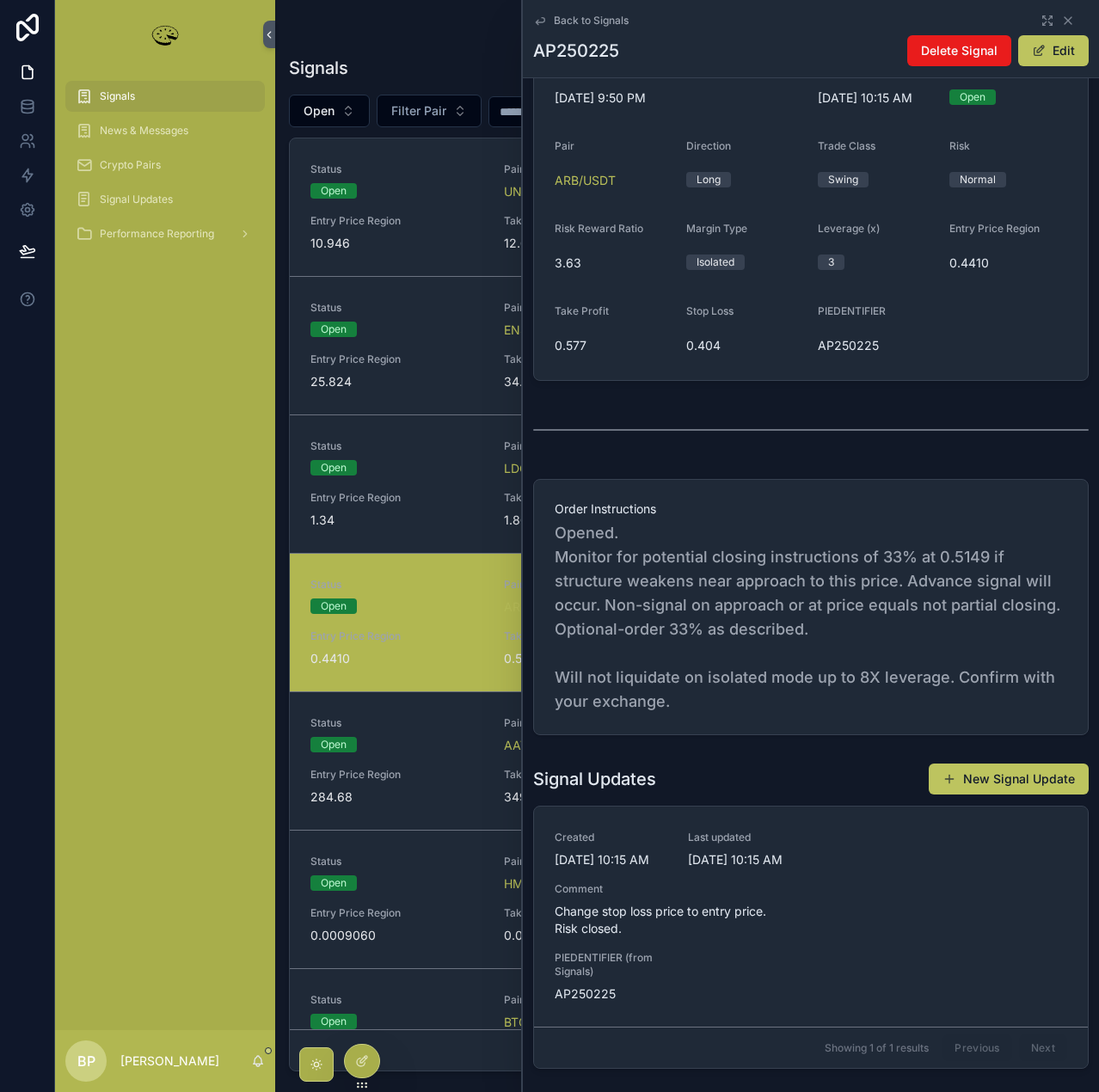
click at [980, 782] on button "New Signal Update" at bounding box center [1008, 779] width 160 height 31
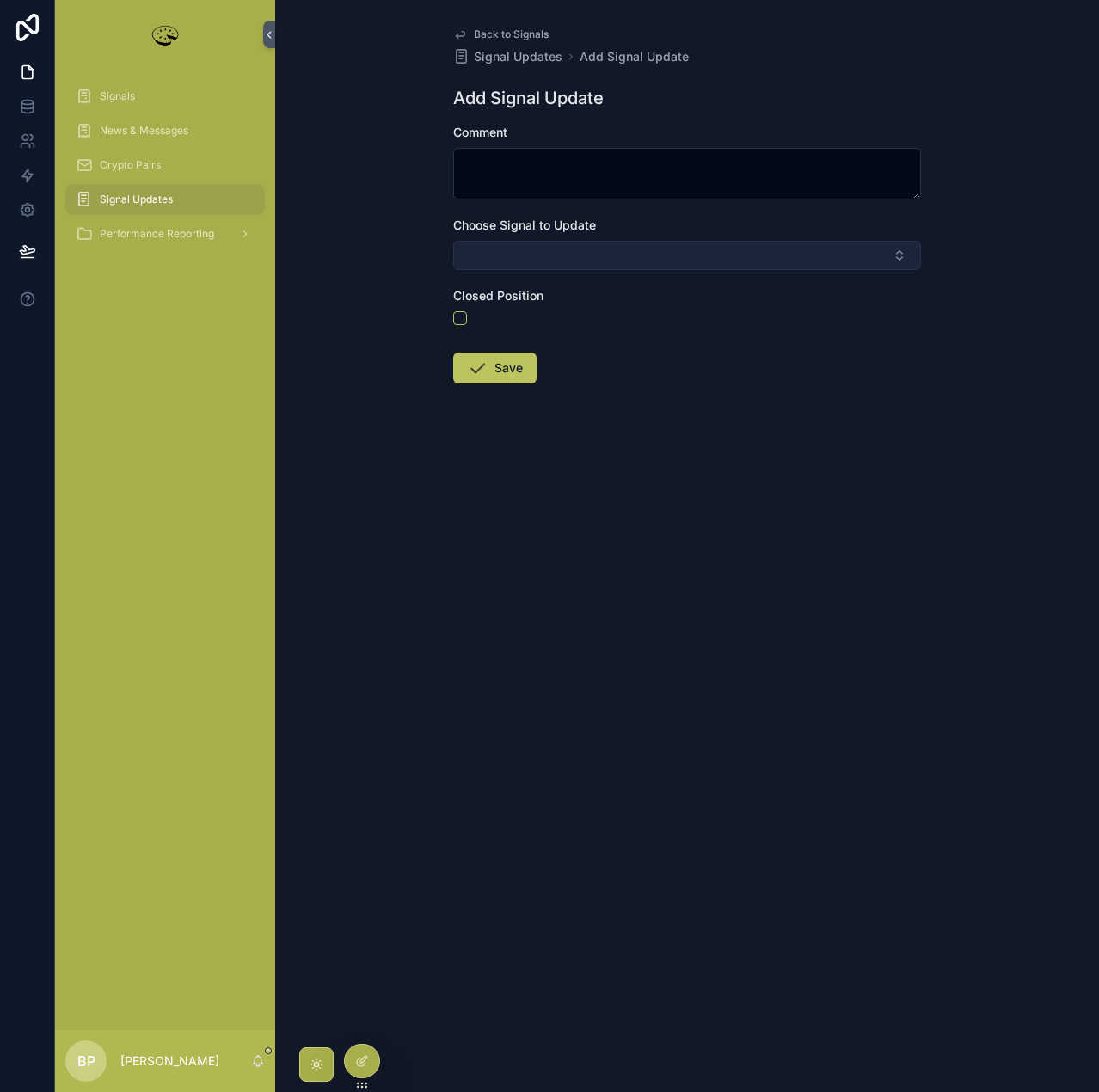
click at [520, 259] on button "Select Button" at bounding box center [687, 255] width 468 height 29
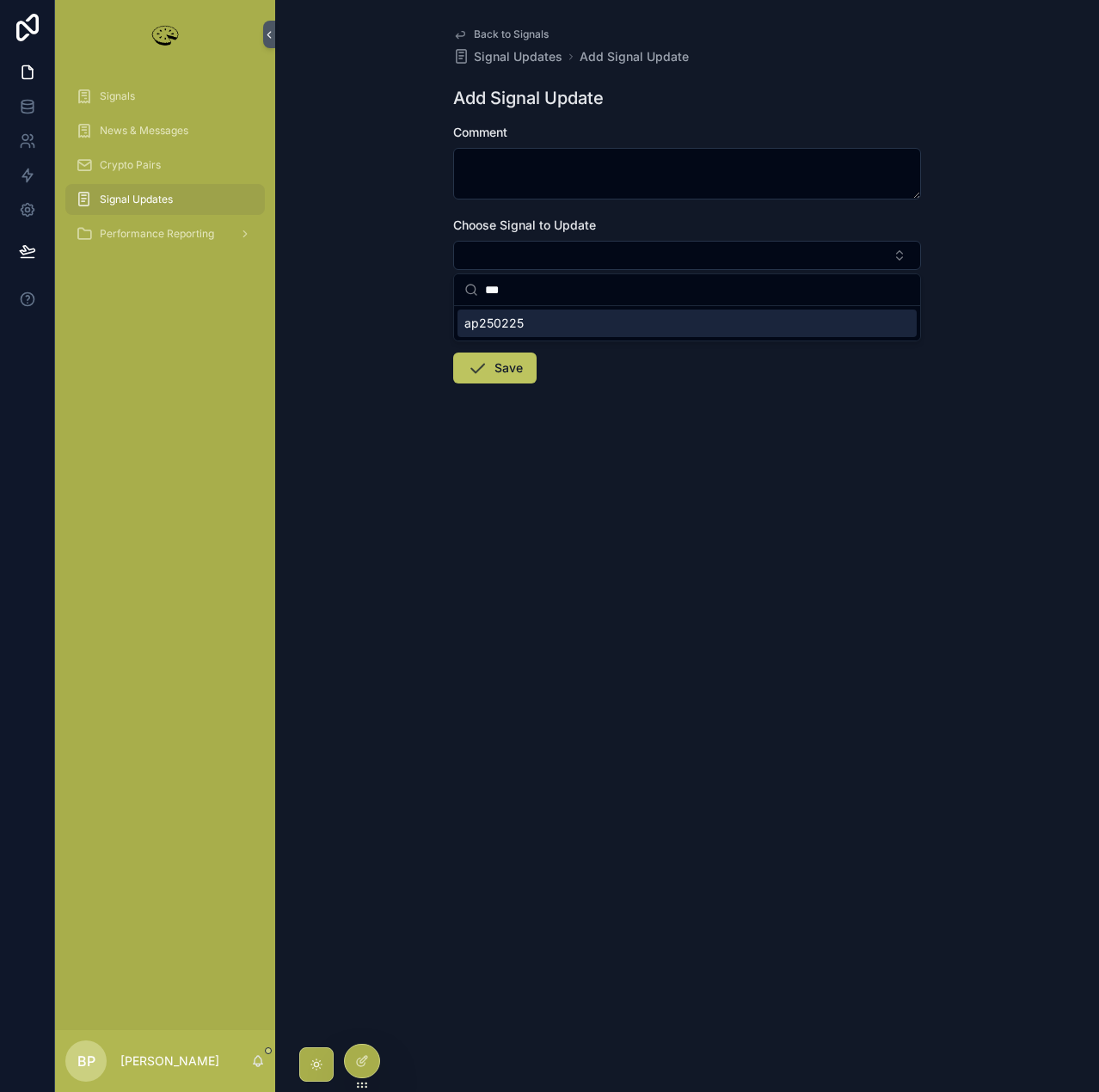
type input "***"
click at [500, 329] on span "ap250225" at bounding box center [494, 322] width 59 height 17
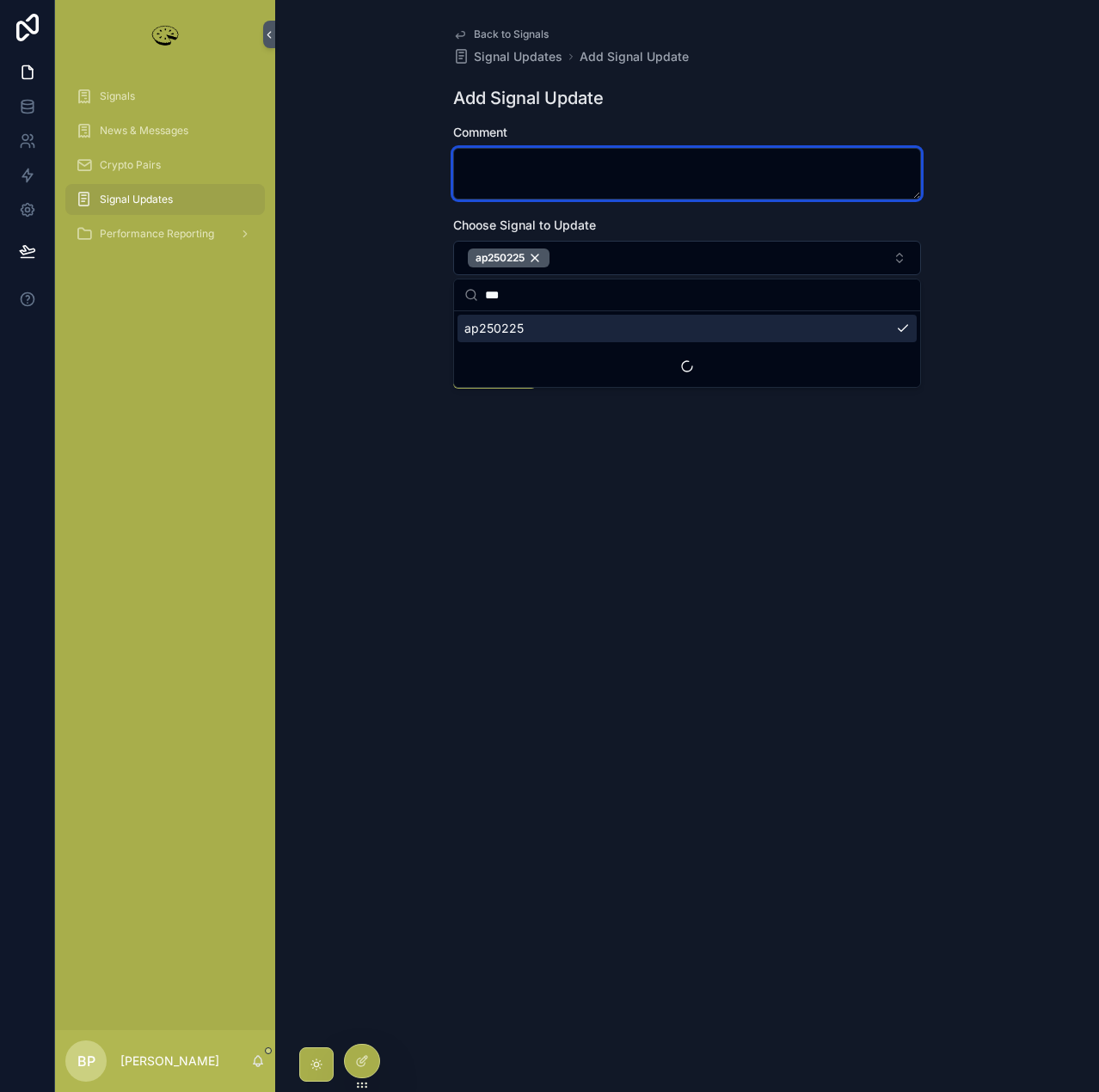
click at [495, 173] on textarea "scrollable content" at bounding box center [687, 174] width 468 height 52
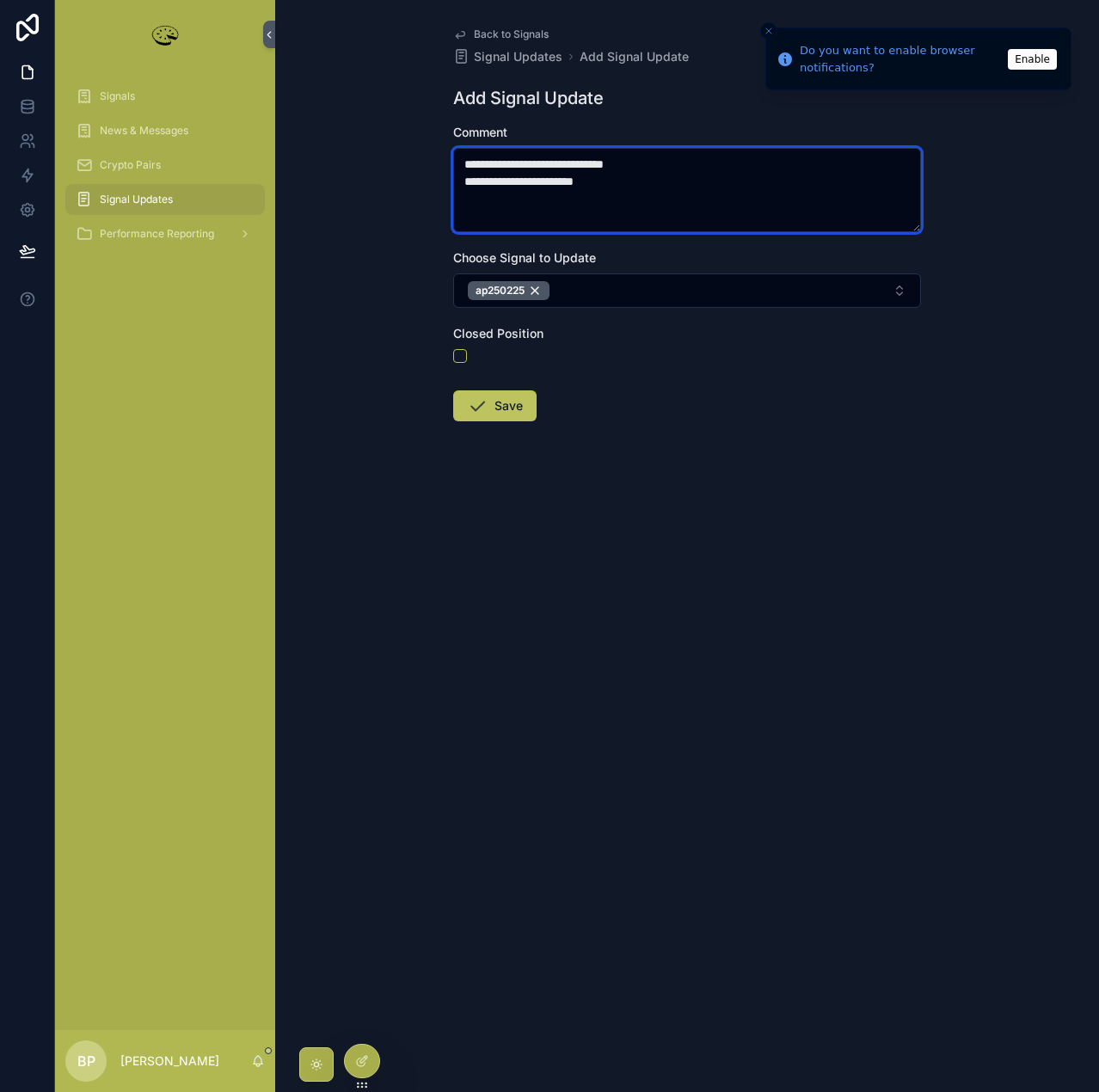
click at [582, 179] on textarea "**********" at bounding box center [687, 190] width 468 height 84
click at [686, 183] on textarea "**********" at bounding box center [687, 190] width 468 height 84
type textarea "**********"
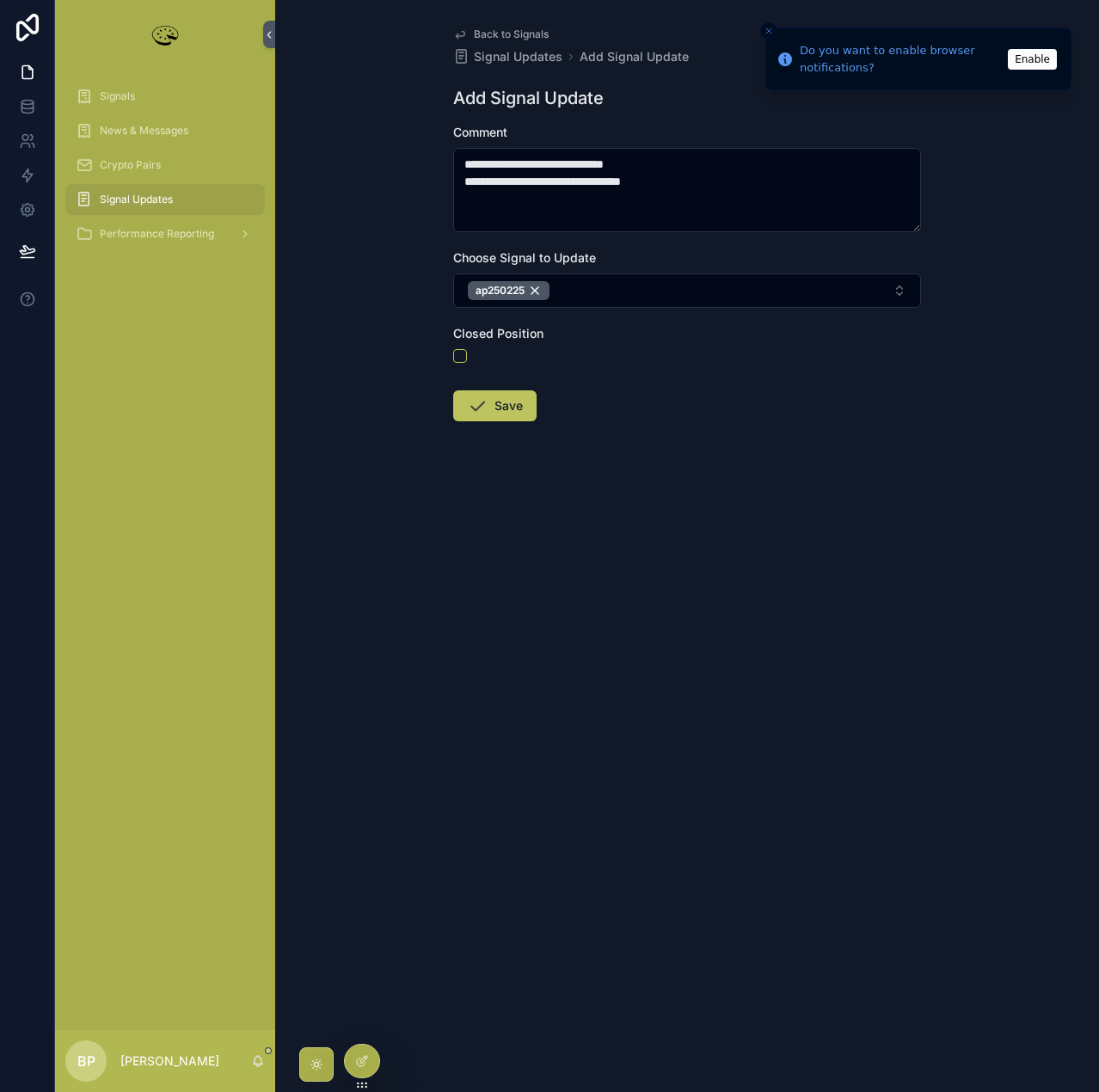
click at [1029, 59] on button "Enable" at bounding box center [1032, 59] width 49 height 21
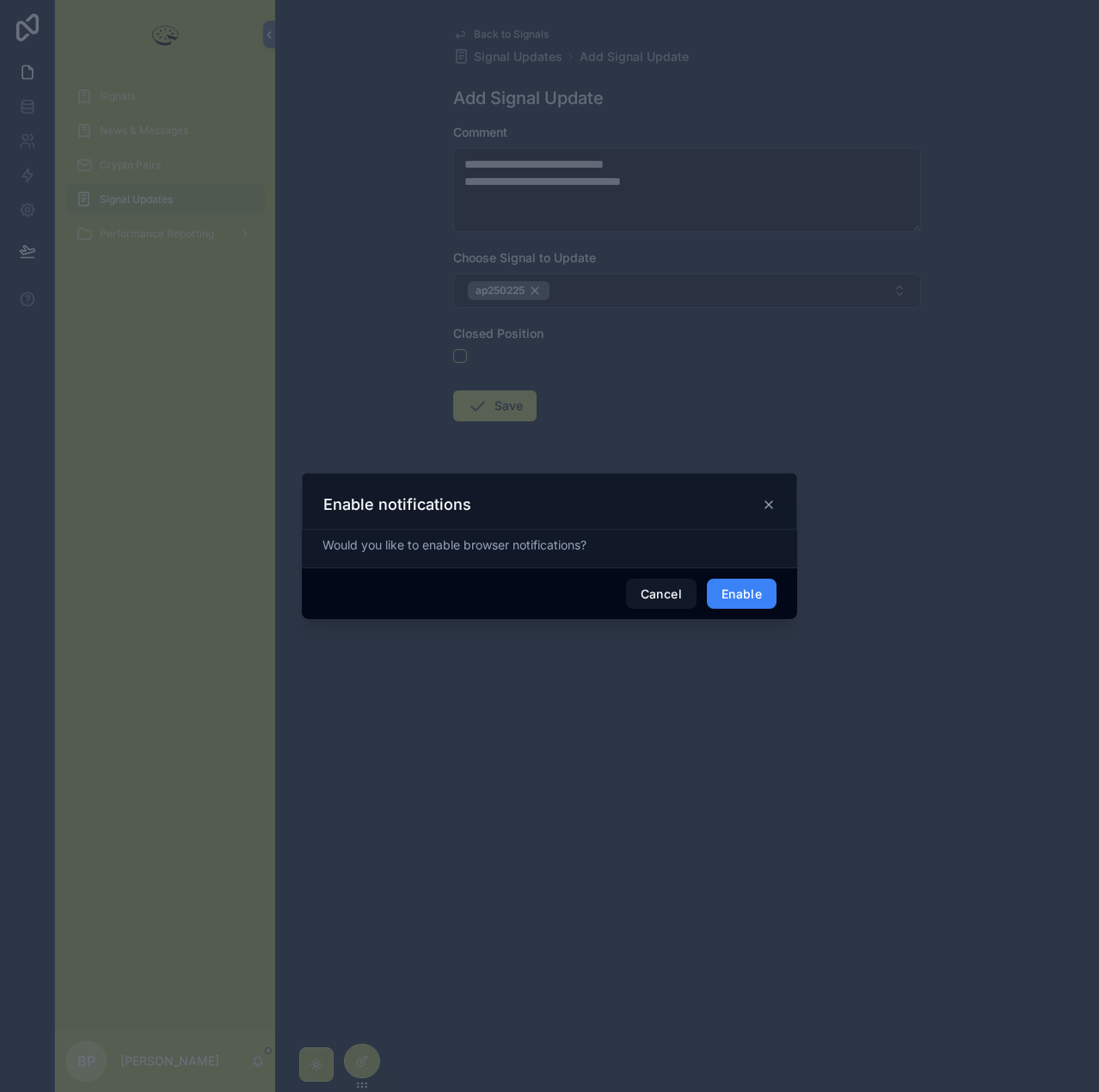
click at [759, 595] on button "Enable" at bounding box center [742, 594] width 70 height 31
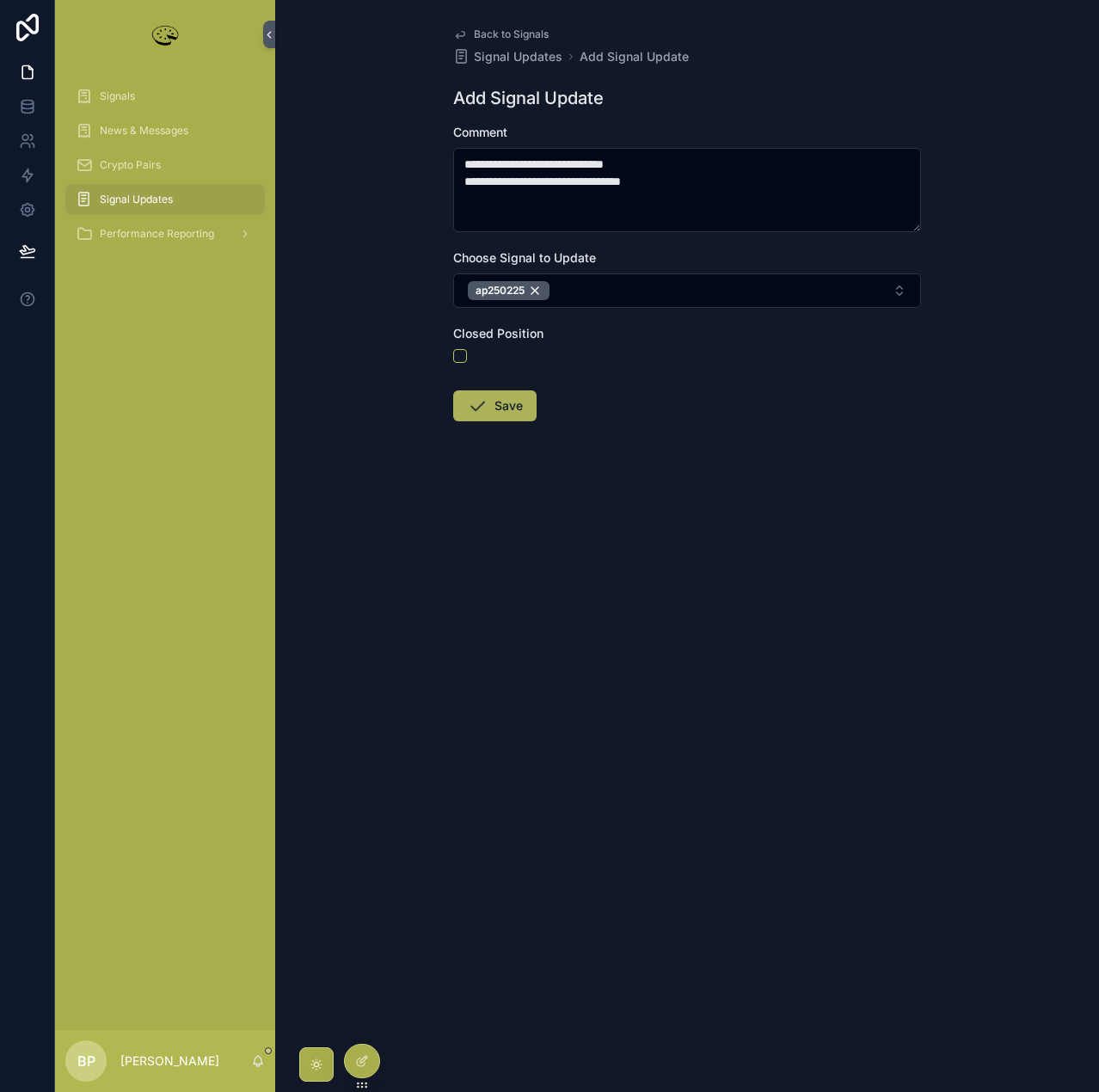
click at [500, 401] on button "Save" at bounding box center [495, 405] width 83 height 31
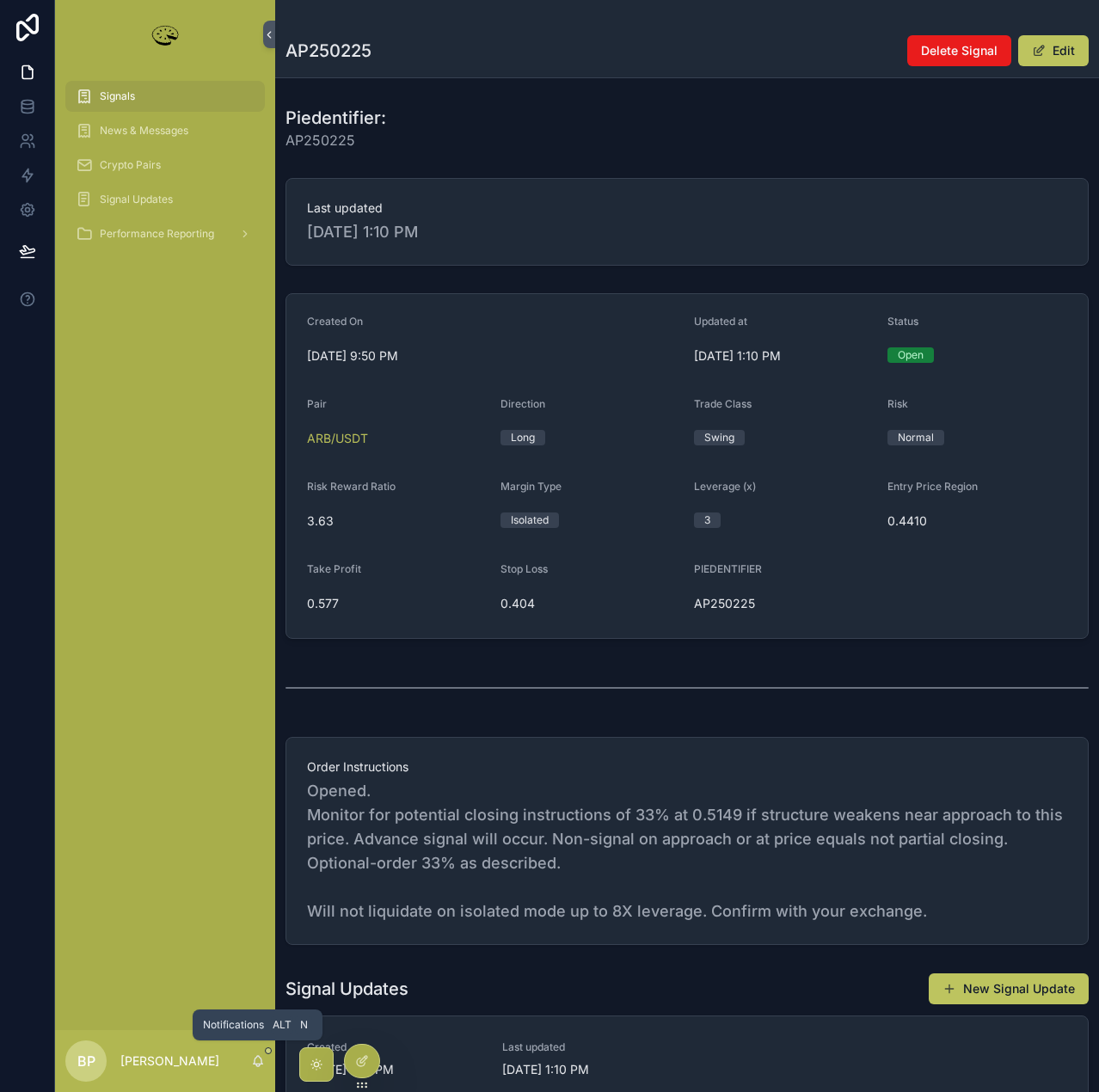
click at [259, 1063] on icon "scrollable content" at bounding box center [257, 1061] width 13 height 13
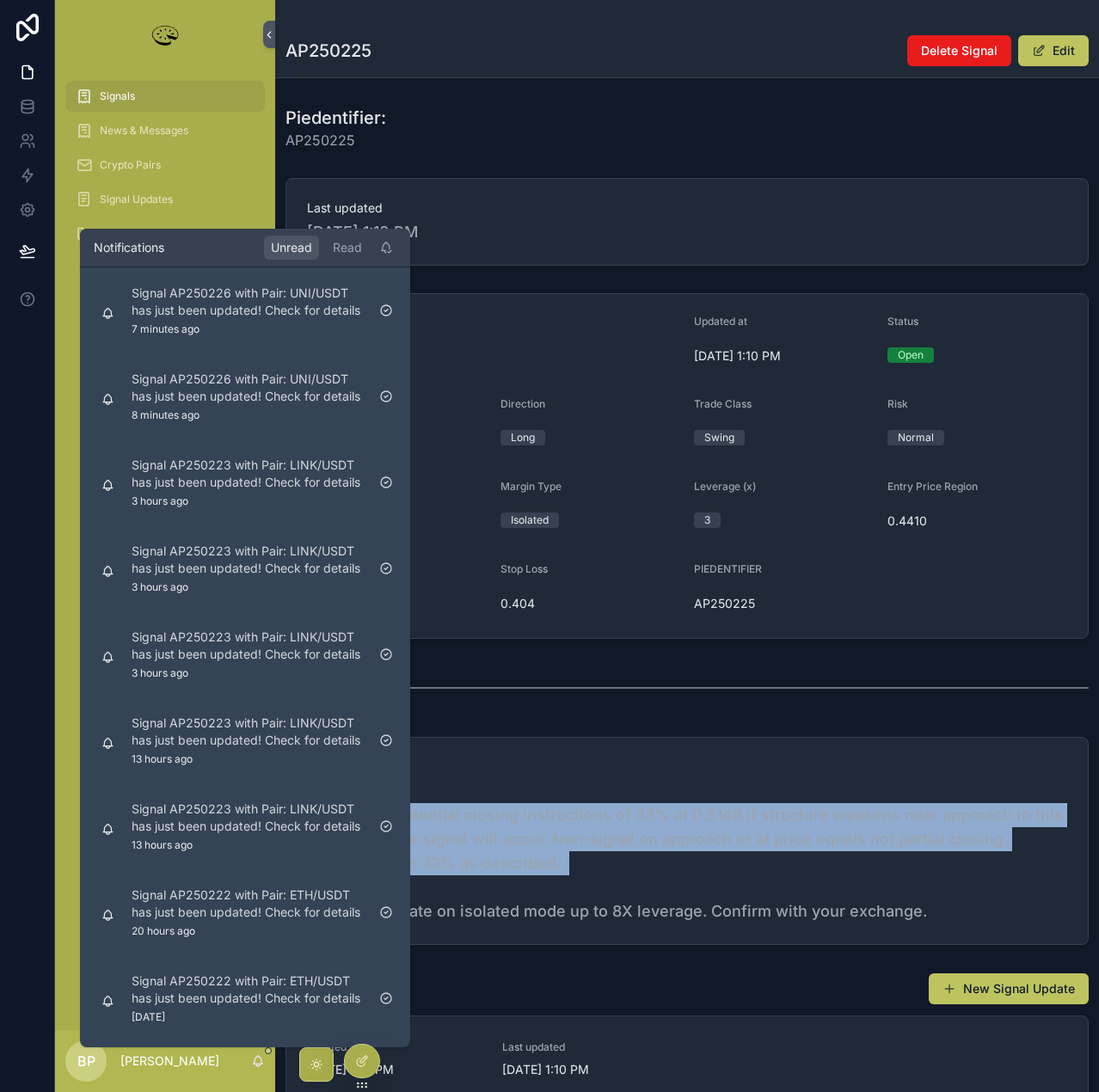
click at [721, 715] on div "Piedentifier: AP250225 Last updated 8/11/2025 1:10 PM Created On 8/8/2025 9:50 …" at bounding box center [687, 895] width 824 height 1592
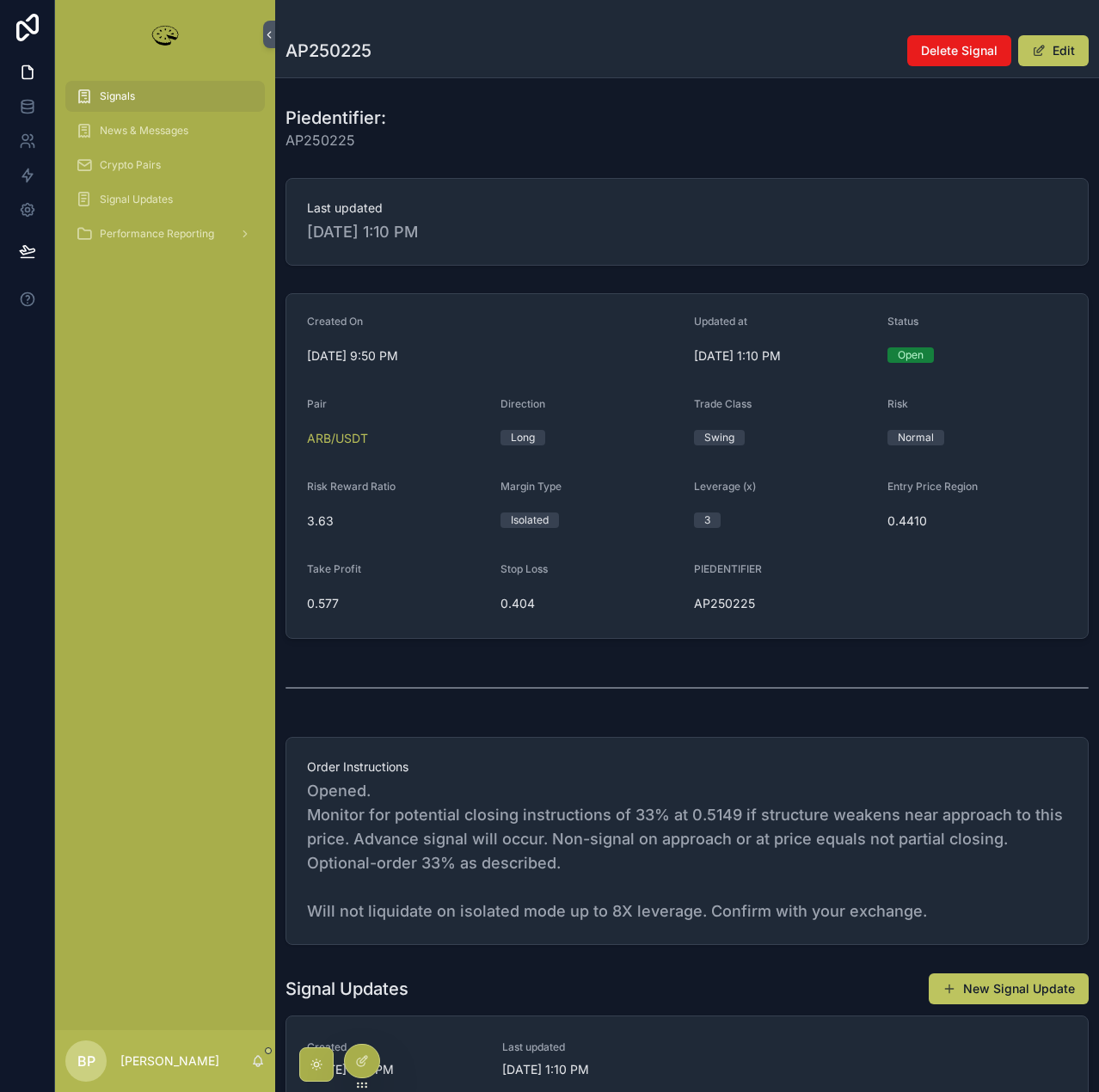
click at [981, 571] on form "Created On 8/8/2025 9:50 PM Updated at 8/11/2025 1:10 PM Status Open Pair ARB/U…" at bounding box center [687, 465] width 802 height 344
click at [1053, 44] on button "Edit" at bounding box center [1053, 50] width 71 height 31
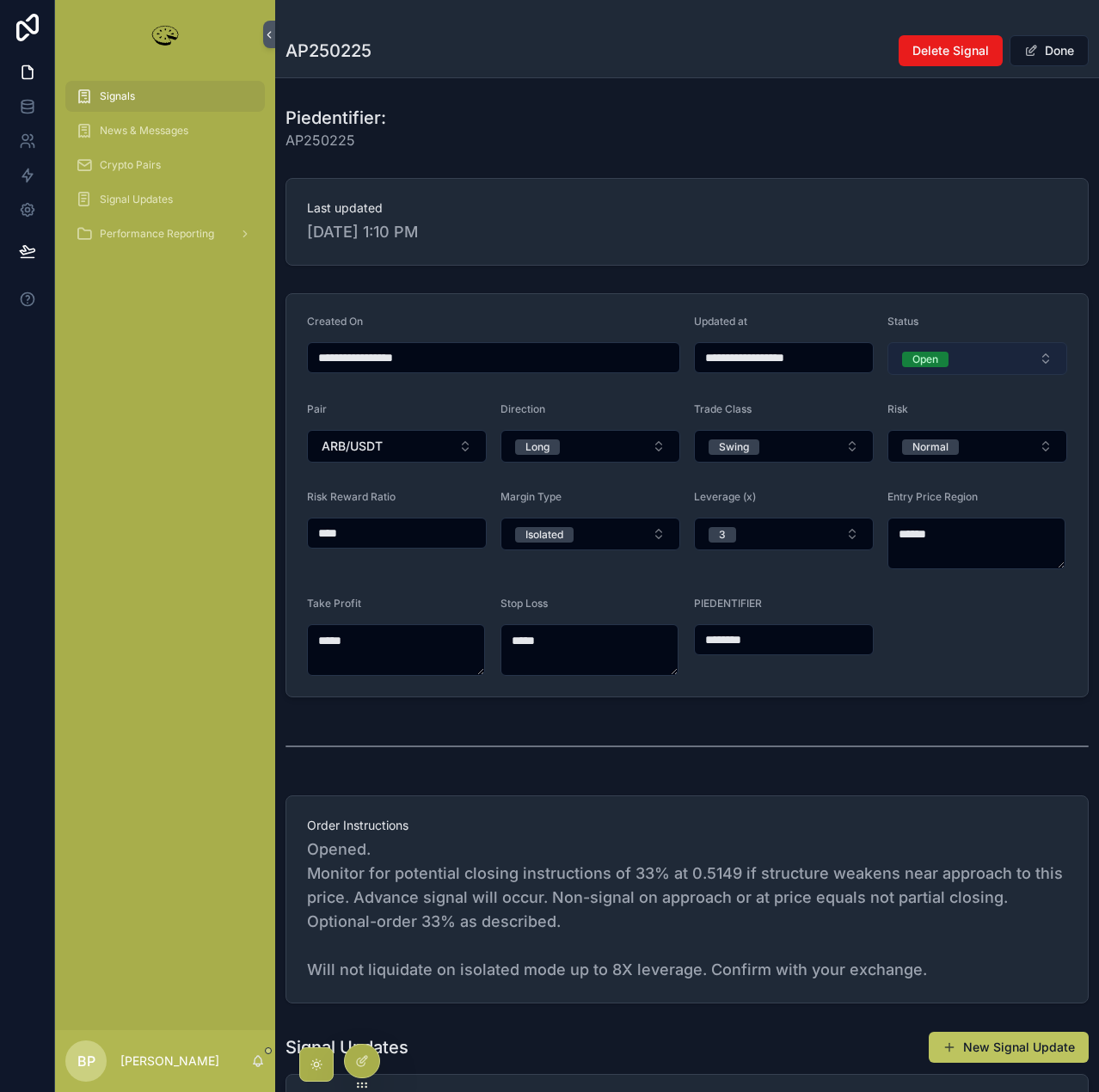
click at [919, 352] on div "Open" at bounding box center [925, 359] width 26 height 15
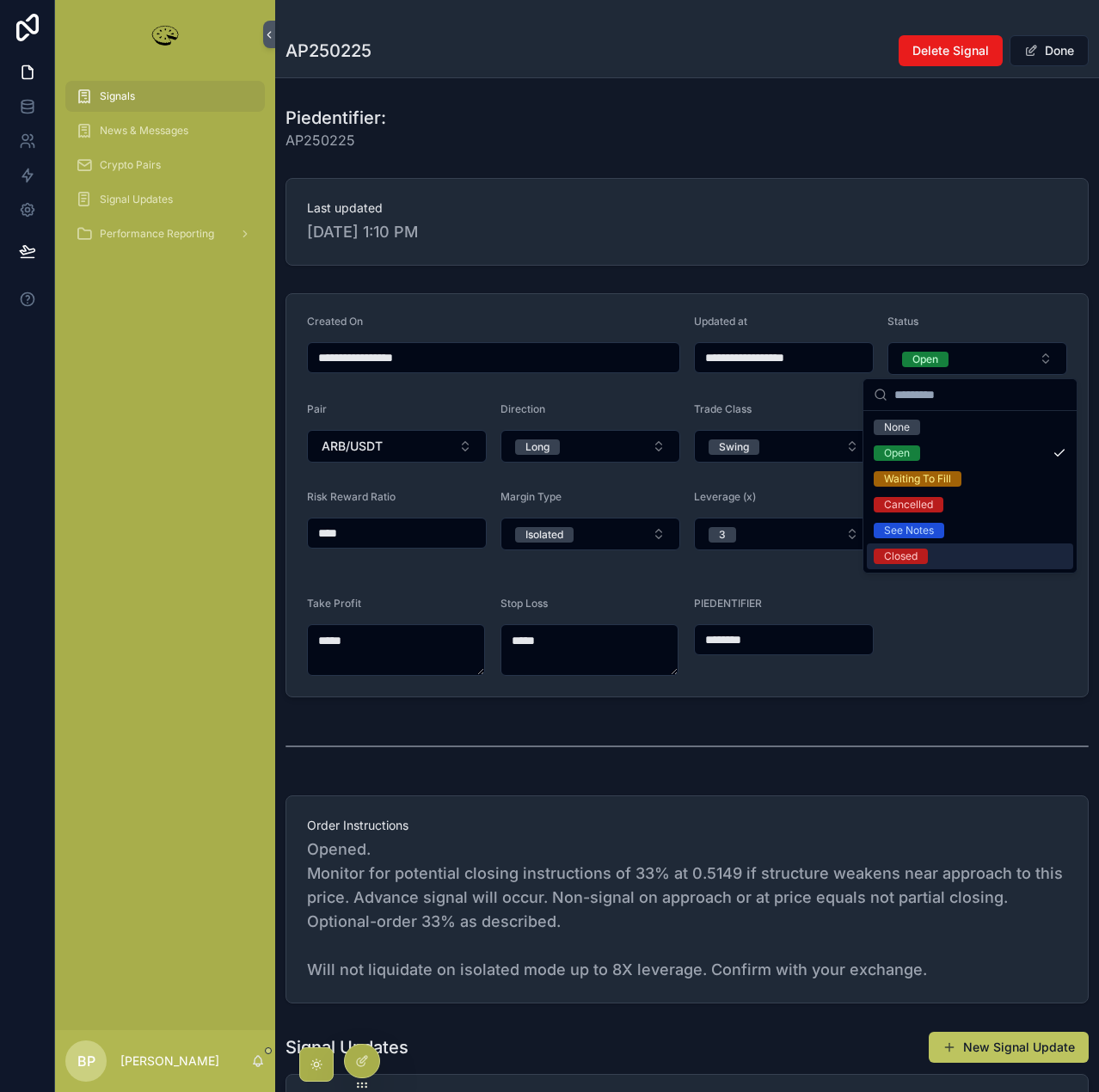
click at [895, 555] on div "Closed" at bounding box center [901, 555] width 34 height 15
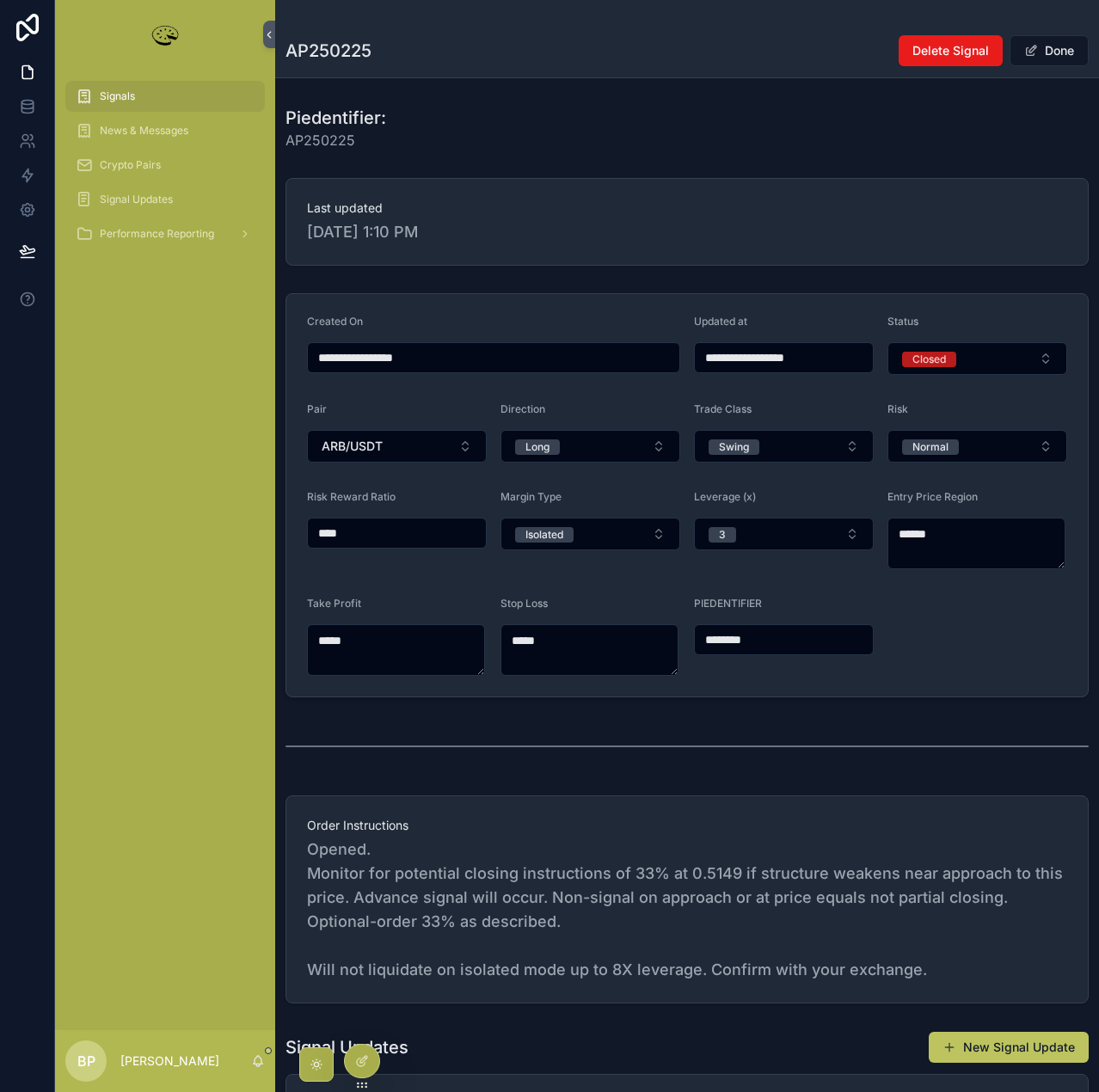
type input "**********"
click at [1041, 48] on button "Done" at bounding box center [1049, 50] width 79 height 31
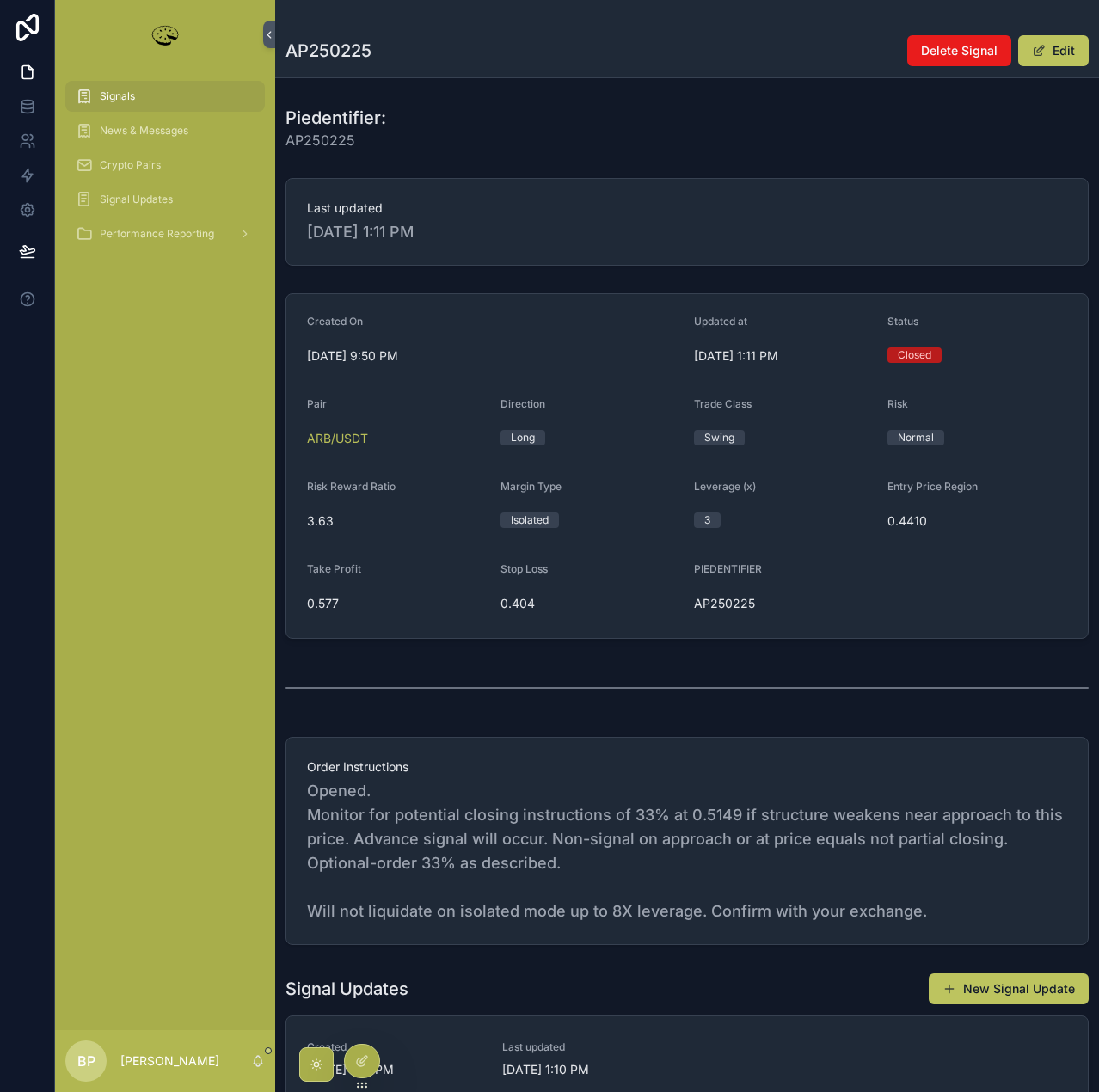
click at [112, 94] on span "Signals" at bounding box center [117, 96] width 35 height 13
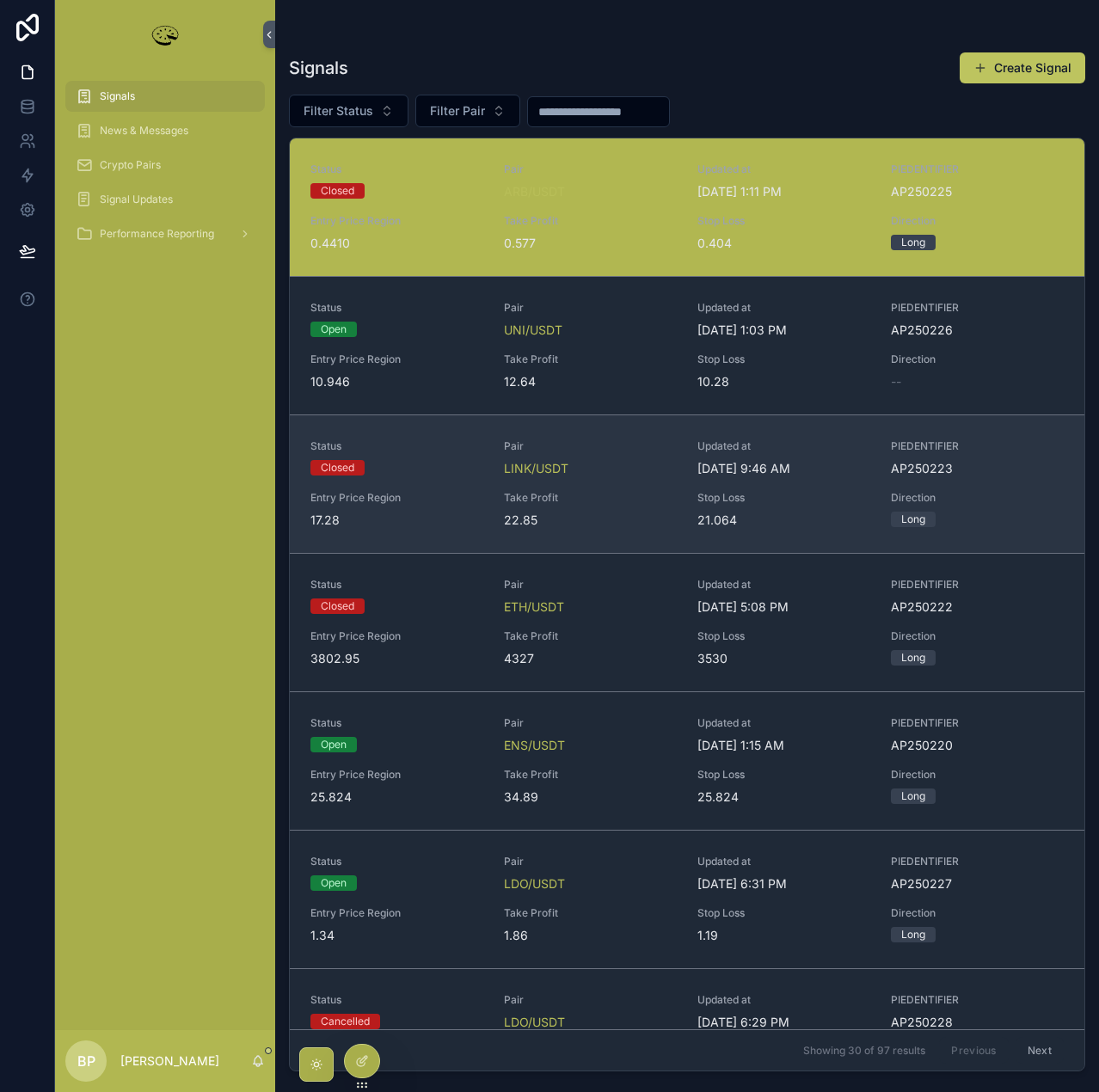
click at [573, 488] on div "Status Closed Pair LINK/USDT Updated at 8/11/2025 9:46 AM PIEDENTIFIER AP250223…" at bounding box center [687, 484] width 753 height 89
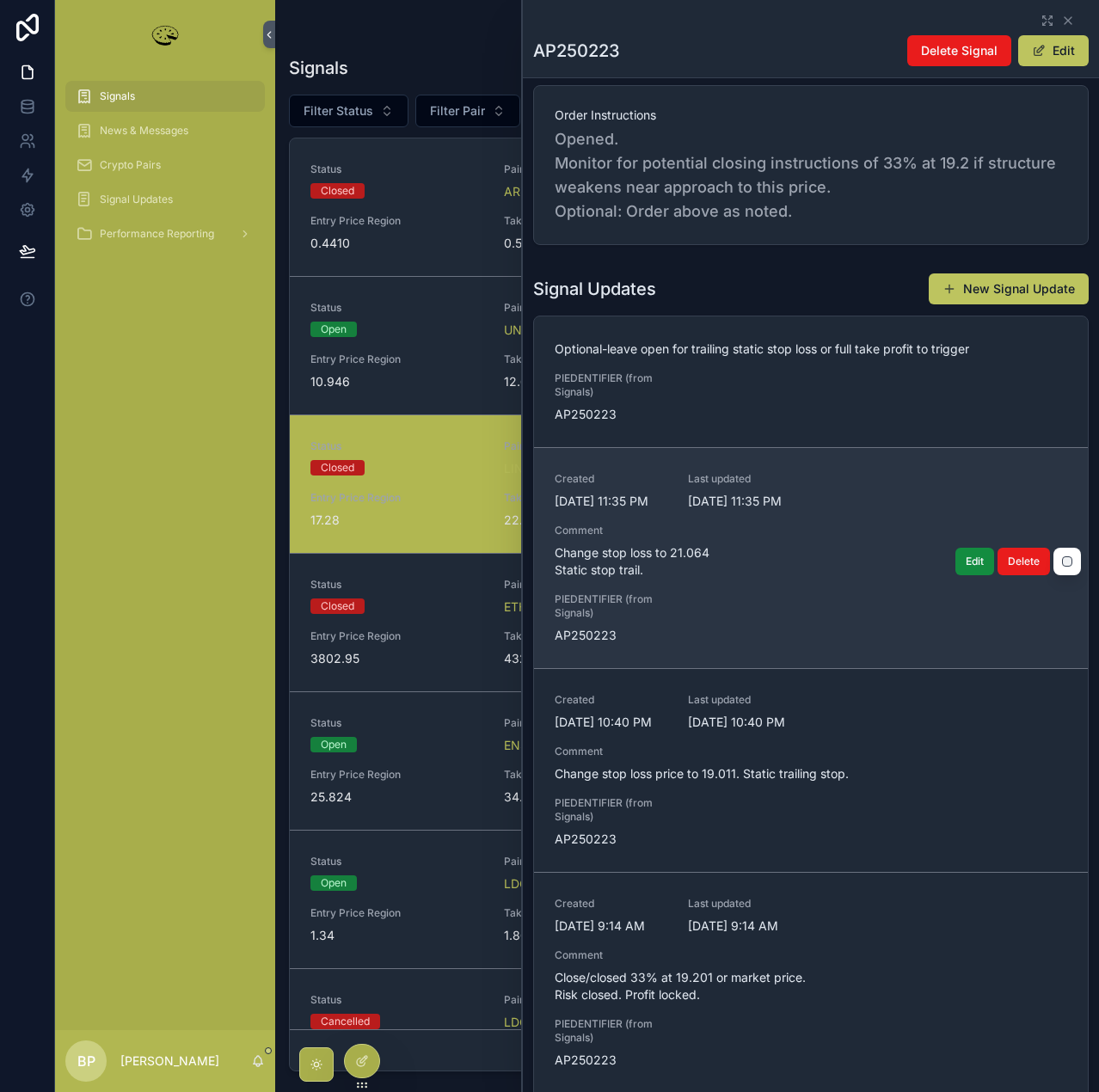
scroll to position [688, 0]
